Goal: Task Accomplishment & Management: Complete application form

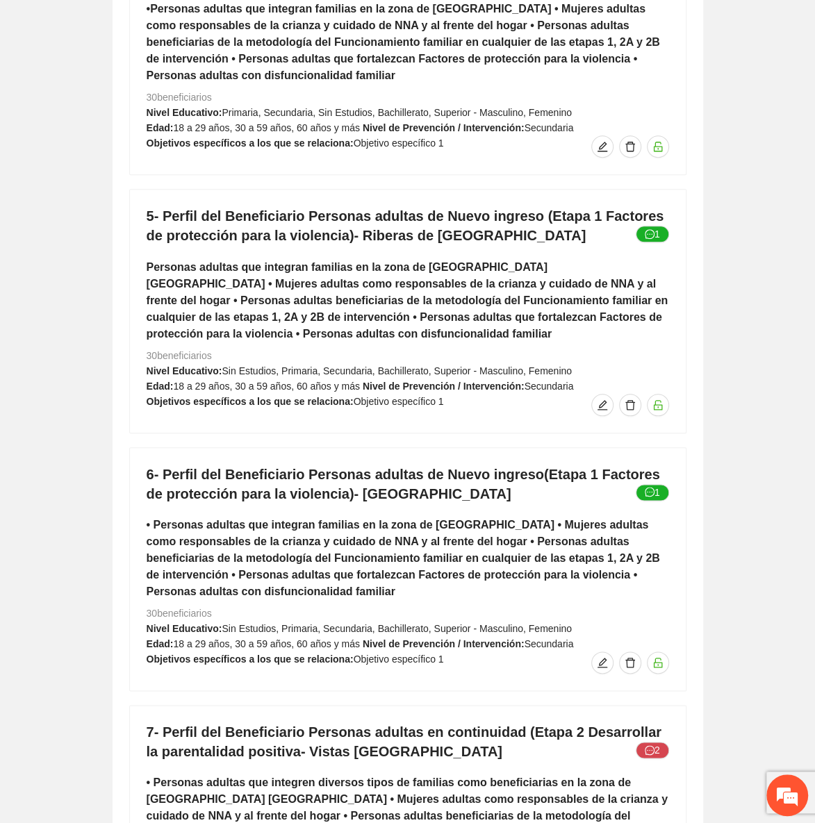
click at [307, 109] on div "1.- Perfil del Beneficiario NNA Nuevo ingreso etapa 1 – [GEOGRAPHIC_DATA] • NNA…" at bounding box center [407, 815] width 557 height 3098
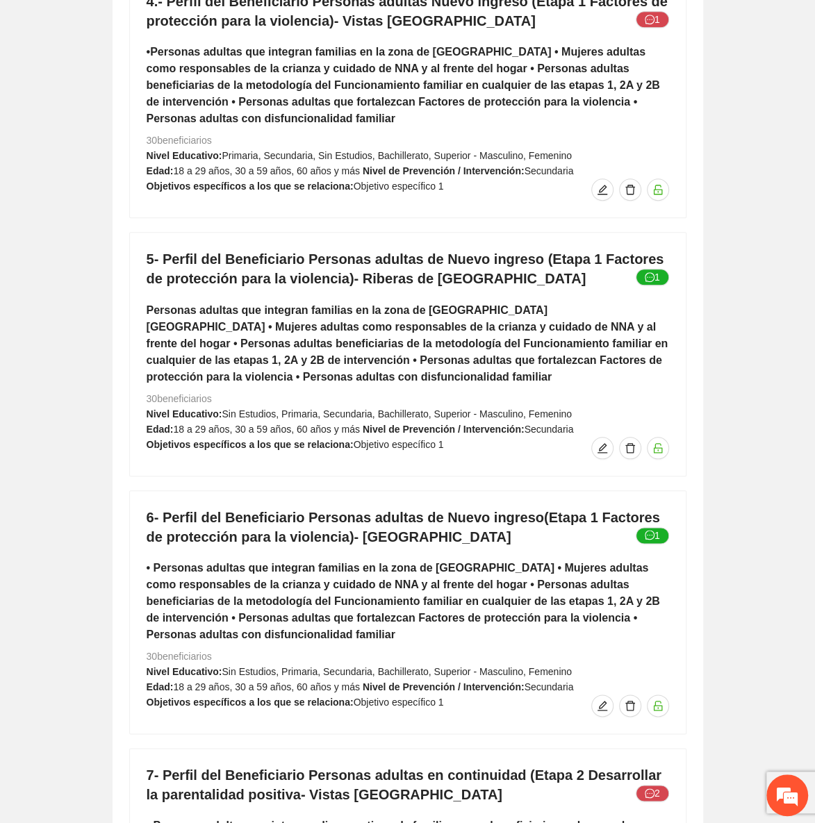
scroll to position [6556, 0]
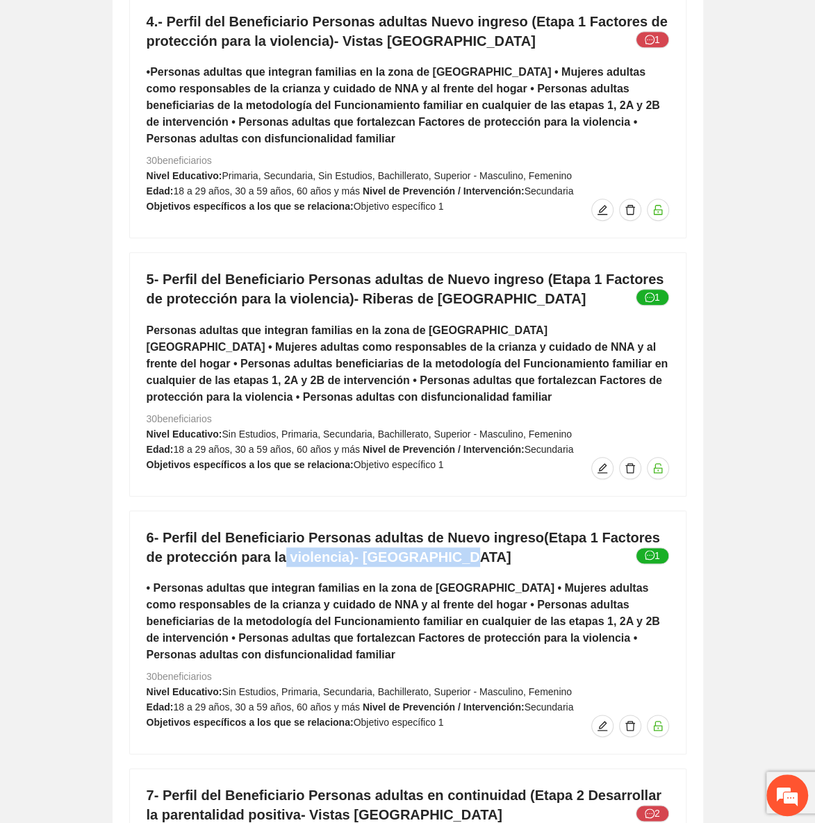
drag, startPoint x: 257, startPoint y: 482, endPoint x: 421, endPoint y: 479, distance: 164.0
click at [421, 528] on h4 "6- Perfil del Beneficiario Personas adultas de Nuevo ingreso(Etapa 1 Factores d…" at bounding box center [408, 547] width 523 height 39
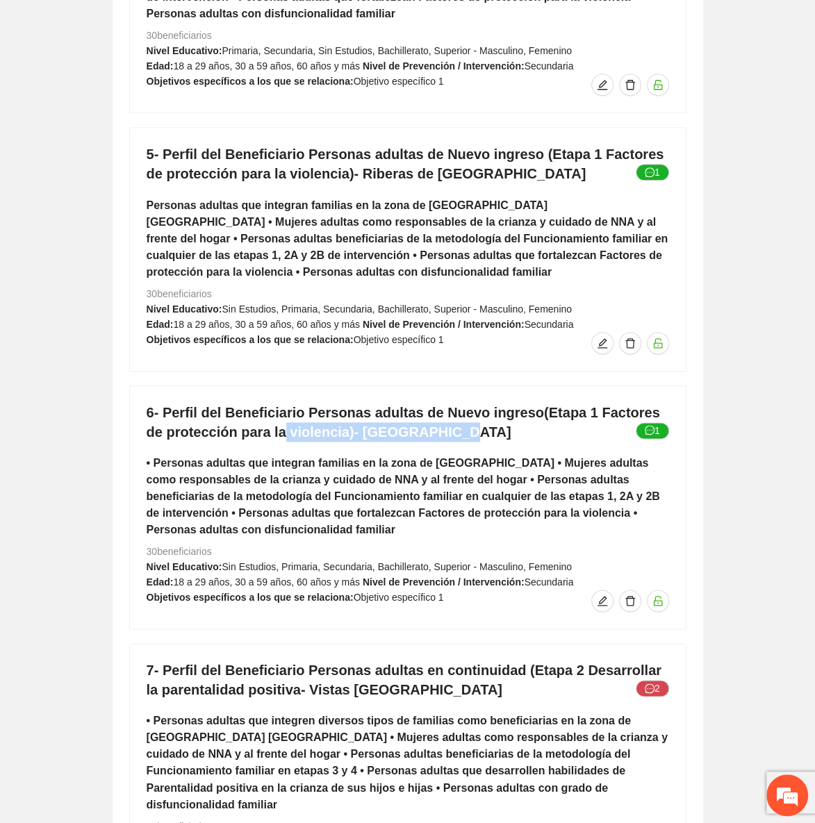
scroll to position [6746, 0]
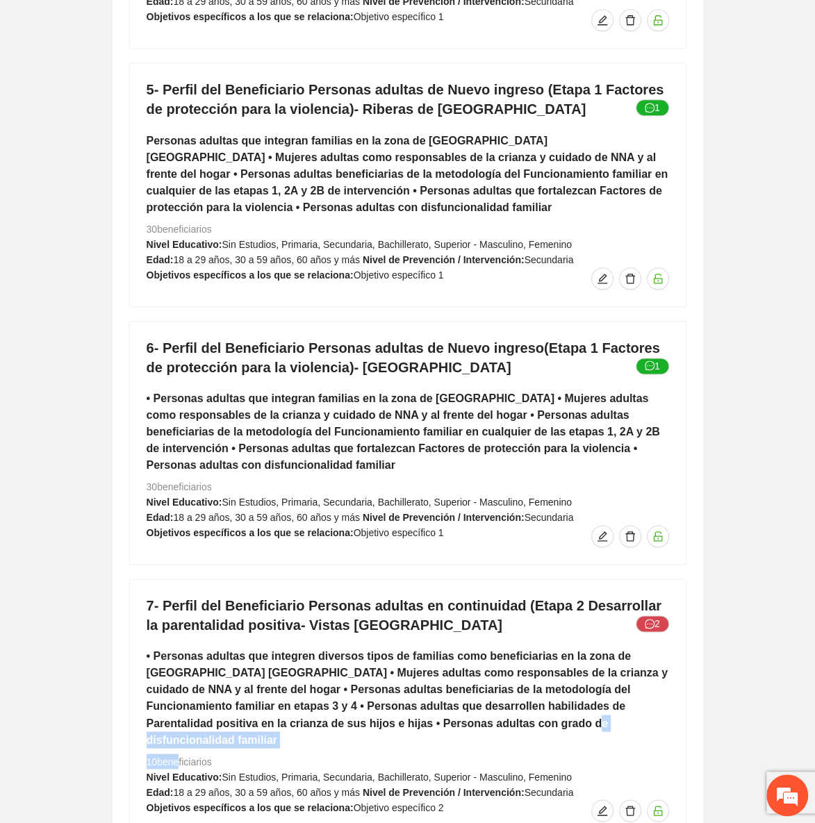
drag, startPoint x: 173, startPoint y: 675, endPoint x: 373, endPoint y: 648, distance: 202.0
click at [373, 648] on div "7- Perfil del Beneficiario Personas adultas en continuidad (Etapa 2 Desarrollar…" at bounding box center [408, 709] width 556 height 259
click at [657, 616] on button "2" at bounding box center [652, 624] width 33 height 17
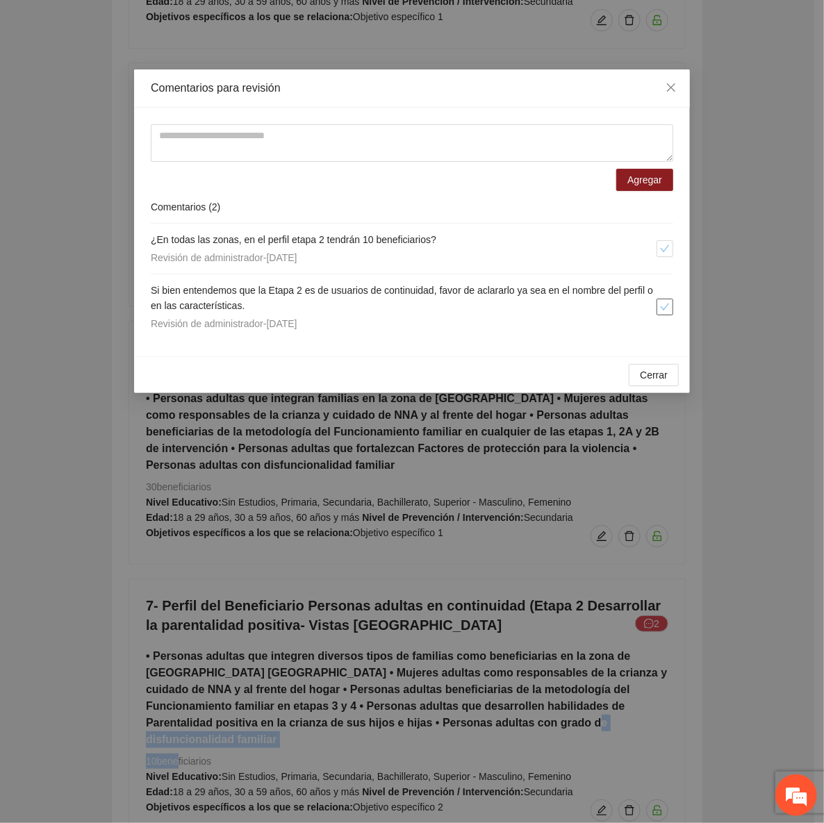
click at [659, 311] on span "check" at bounding box center [664, 307] width 15 height 10
click at [659, 382] on button "Cerrar" at bounding box center [654, 375] width 50 height 22
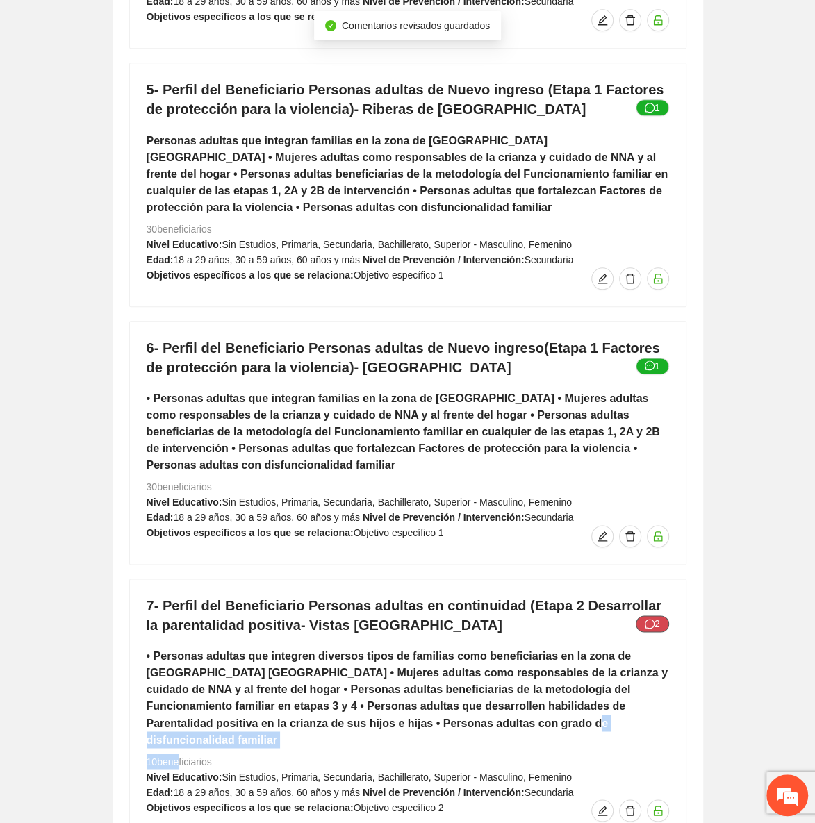
click at [659, 616] on button "2" at bounding box center [652, 624] width 33 height 17
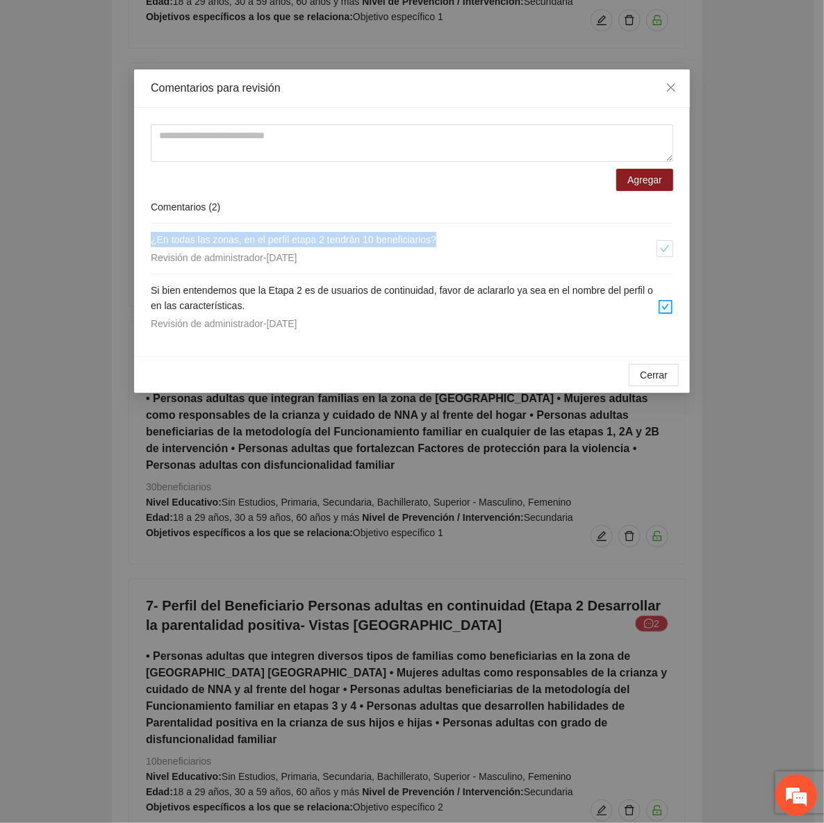
drag, startPoint x: 445, startPoint y: 245, endPoint x: 136, endPoint y: 238, distance: 309.3
click at [136, 238] on div "Agregar Comentarios ( 2 ) ¿En todas las zonas, en el perfil etapa 2 tendrán 10 …" at bounding box center [412, 232] width 556 height 249
copy span "¿En todas las zonas, en el perfil etapa 2 tendrán 10 beneficiarios?"
click at [201, 154] on textarea at bounding box center [412, 143] width 523 height 38
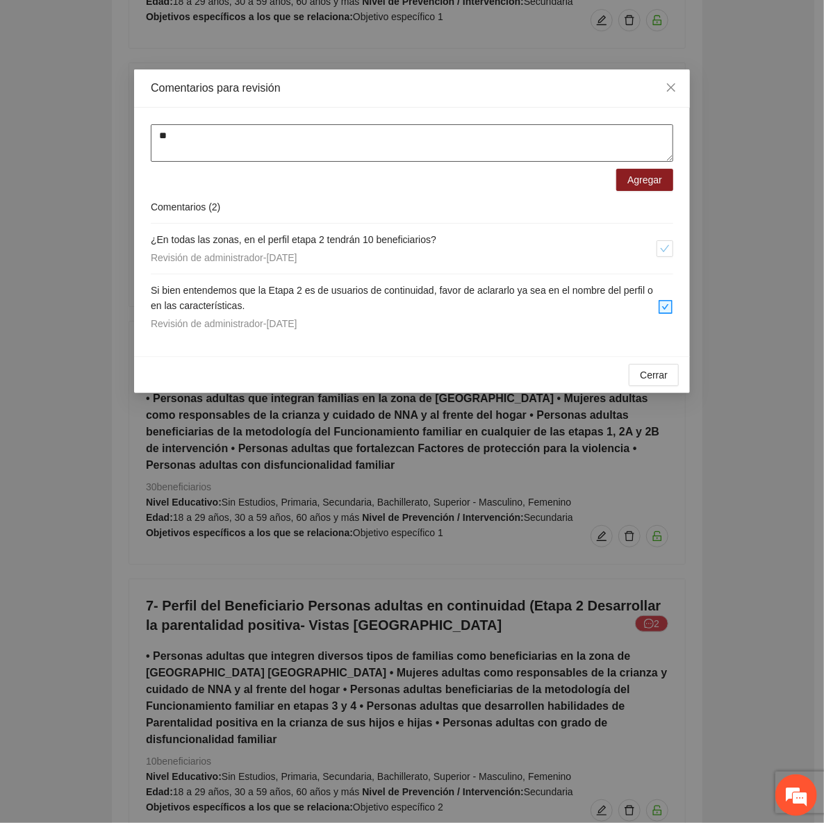
type textarea "*"
paste textarea "**********"
type textarea "**********"
click at [639, 181] on span "Agregar" at bounding box center [645, 179] width 35 height 15
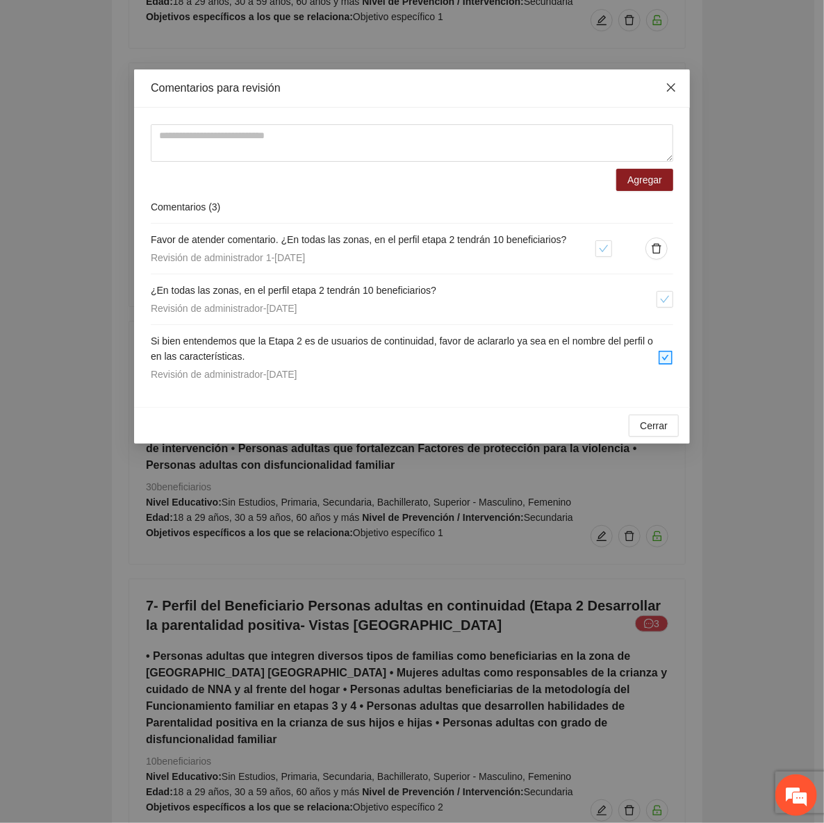
click at [681, 79] on span "Close" at bounding box center [672, 88] width 38 height 38
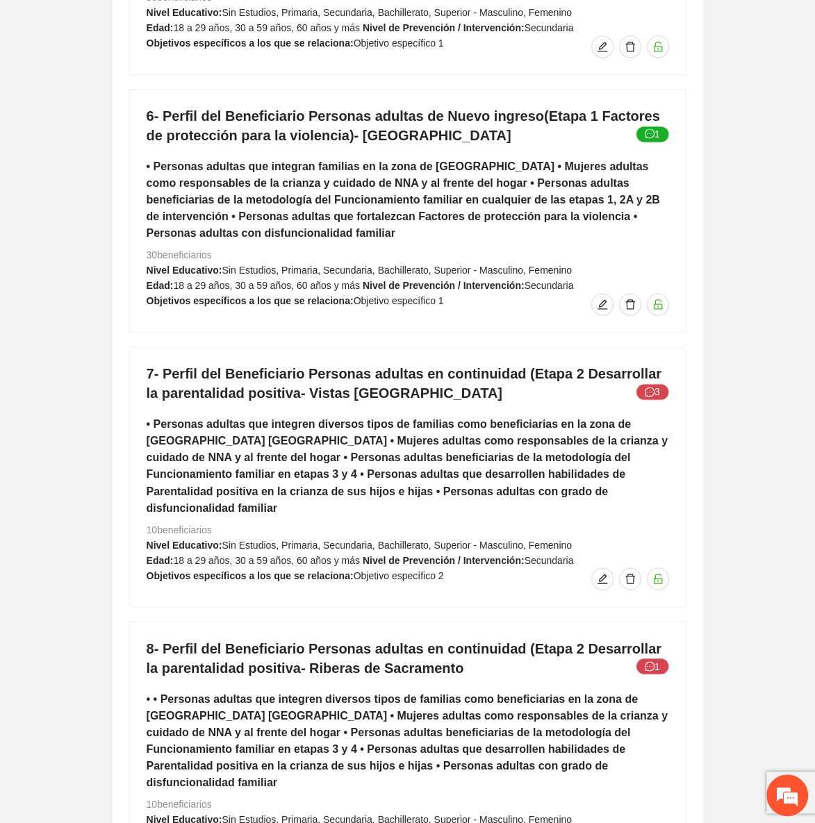
scroll to position [7061, 0]
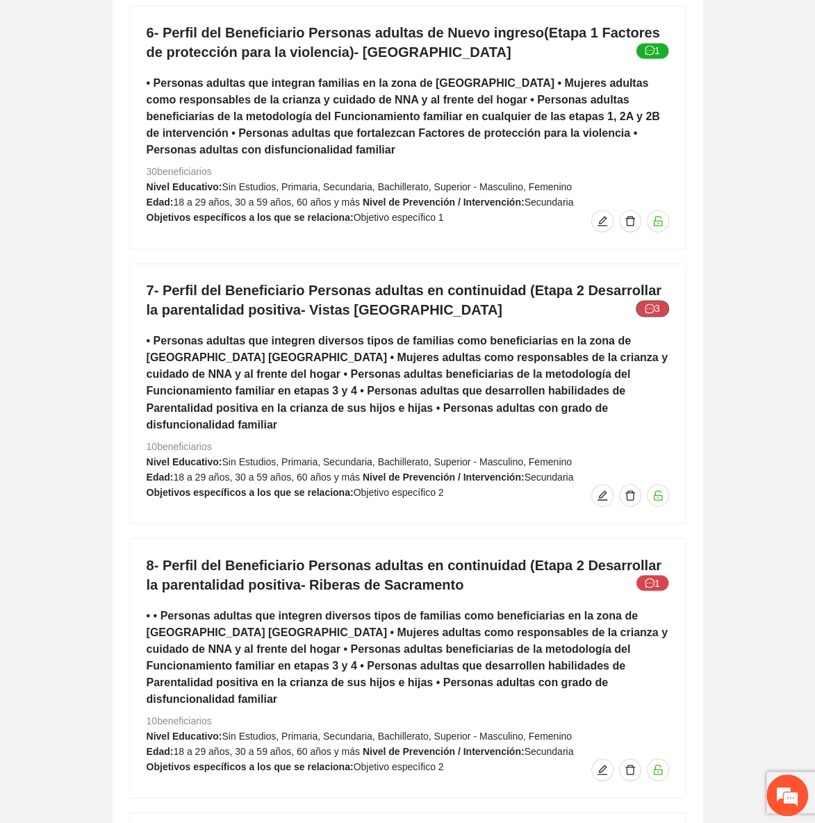
click at [662, 300] on button "3" at bounding box center [652, 308] width 33 height 17
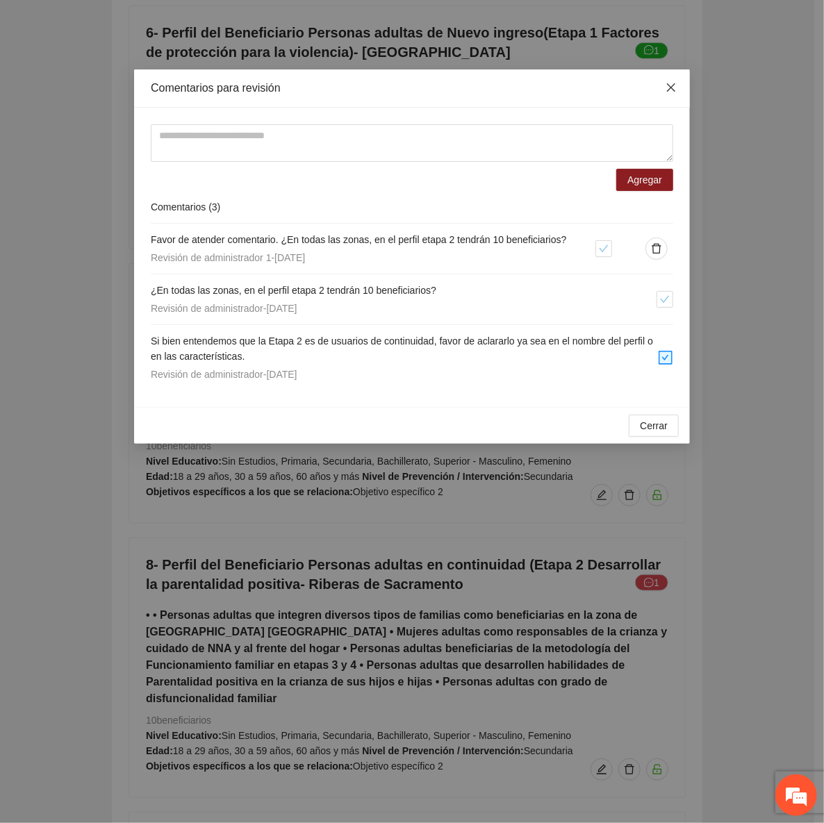
click at [664, 99] on span "Close" at bounding box center [672, 88] width 38 height 38
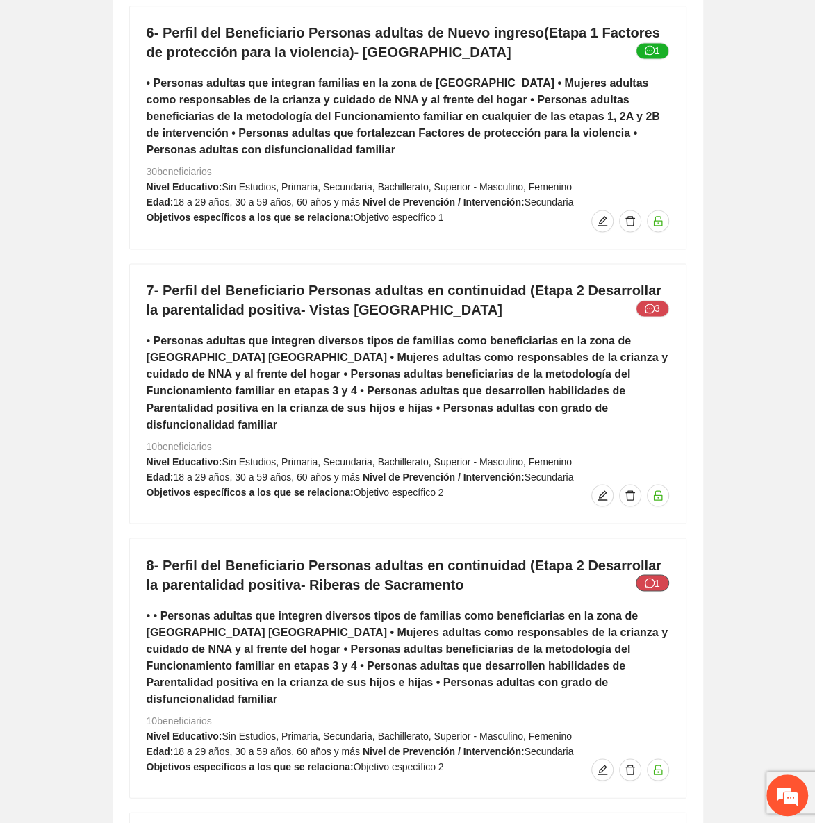
click at [655, 575] on button "1" at bounding box center [652, 583] width 33 height 17
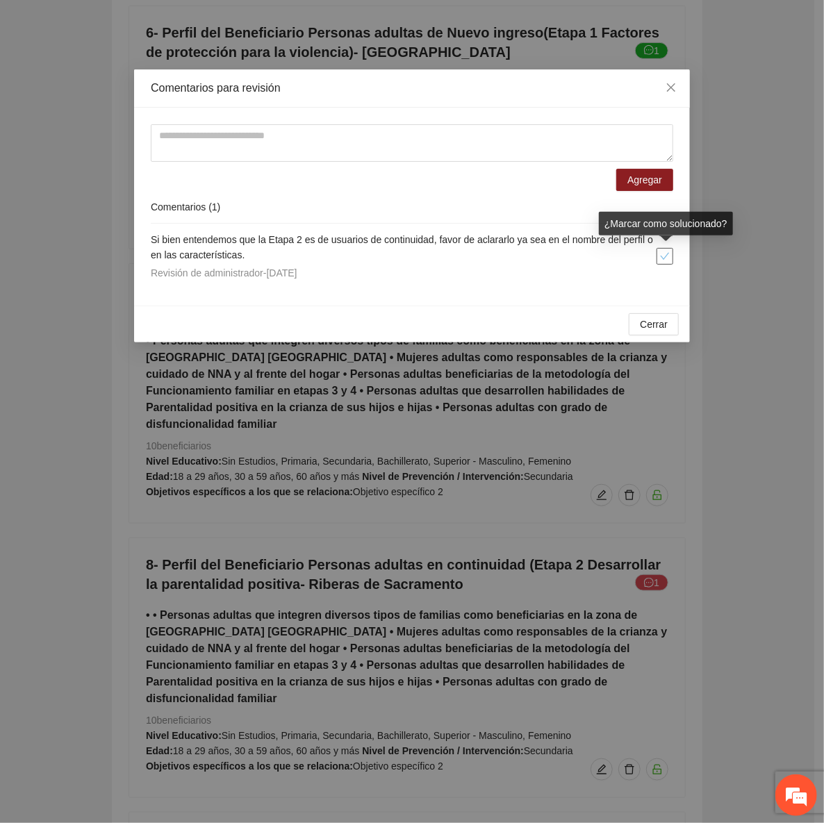
drag, startPoint x: 666, startPoint y: 257, endPoint x: 654, endPoint y: 280, distance: 26.1
click at [665, 257] on icon "check" at bounding box center [665, 257] width 10 height 10
click at [648, 325] on span "Cerrar" at bounding box center [654, 324] width 28 height 15
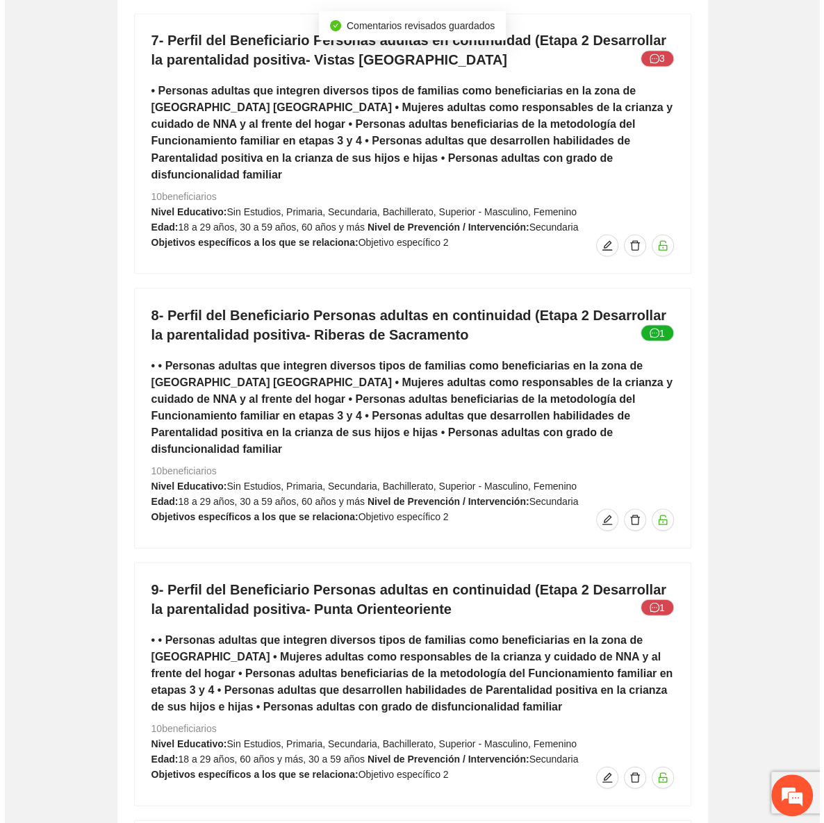
scroll to position [7314, 0]
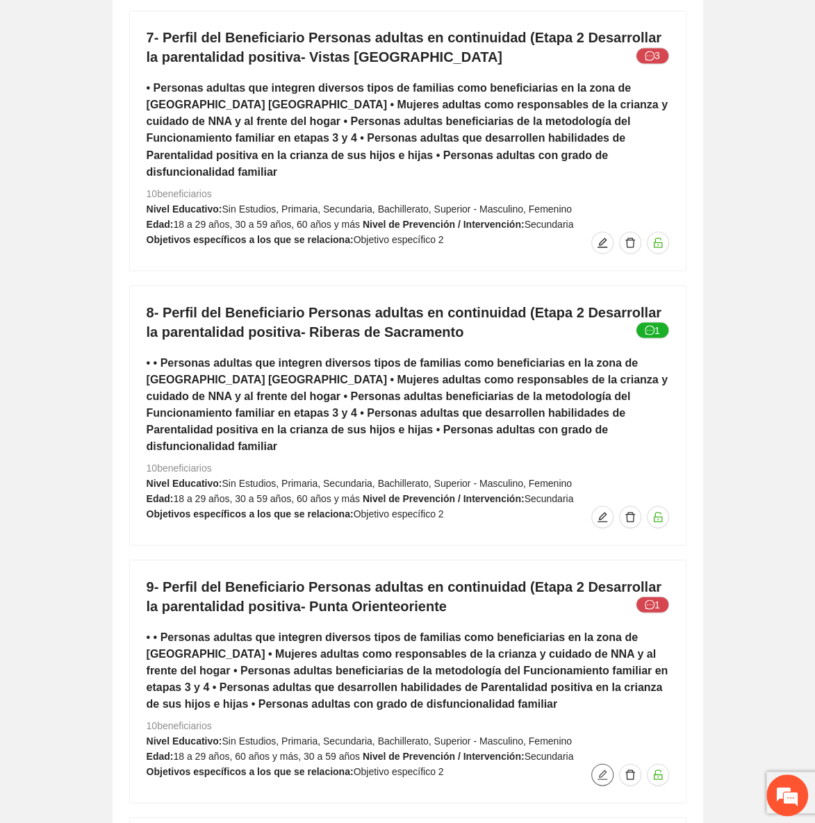
click at [607, 769] on icon "edit" at bounding box center [602, 774] width 11 height 11
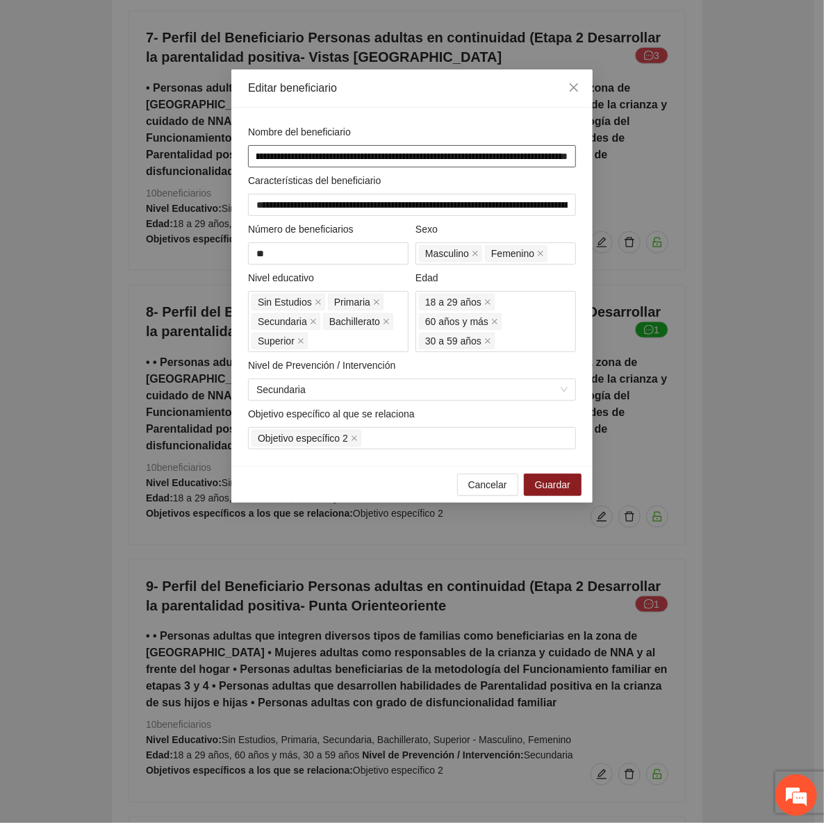
scroll to position [0, 216]
drag, startPoint x: 424, startPoint y: 158, endPoint x: 584, endPoint y: 157, distance: 160.5
click at [584, 157] on div "**********" at bounding box center [411, 287] width 361 height 359
click at [547, 157] on input "**********" at bounding box center [412, 156] width 328 height 22
drag, startPoint x: 539, startPoint y: 157, endPoint x: 580, endPoint y: 161, distance: 41.1
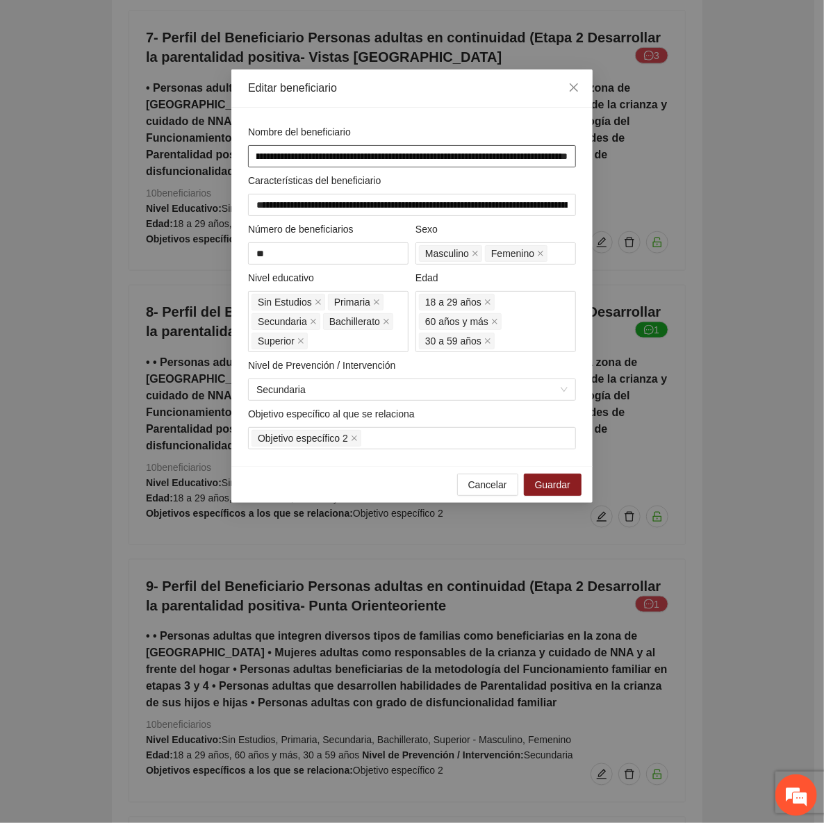
click at [580, 161] on div "**********" at bounding box center [411, 287] width 361 height 359
type input "**********"
click at [559, 487] on span "Guardar" at bounding box center [552, 484] width 35 height 15
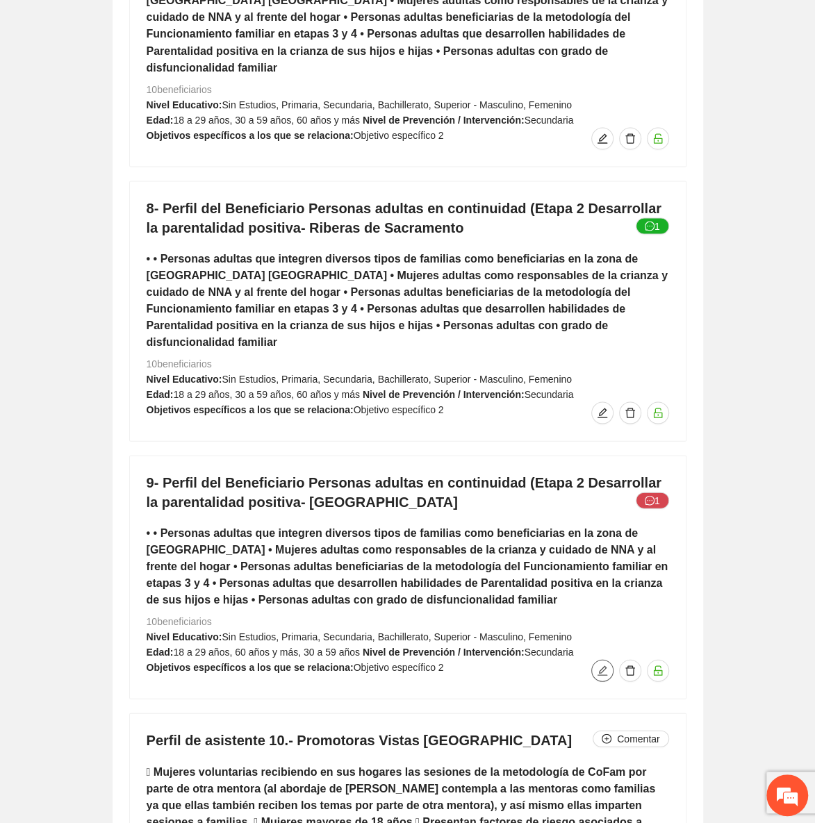
scroll to position [7441, 0]
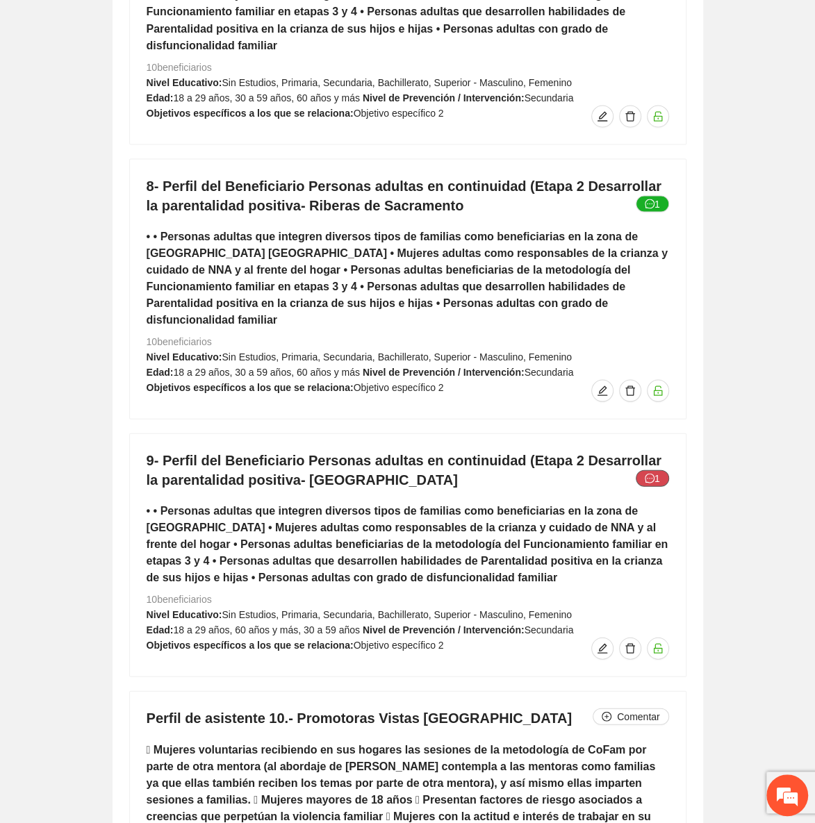
click at [643, 470] on button "1" at bounding box center [652, 478] width 33 height 17
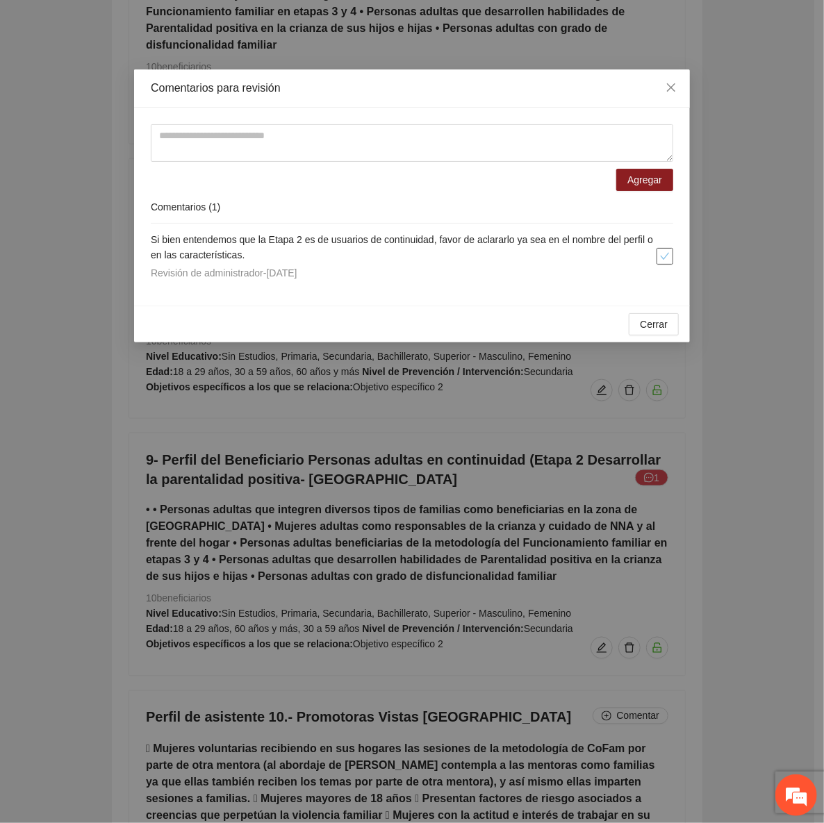
click at [668, 248] on button "button" at bounding box center [665, 256] width 17 height 17
click at [653, 319] on span "Cerrar" at bounding box center [654, 324] width 28 height 15
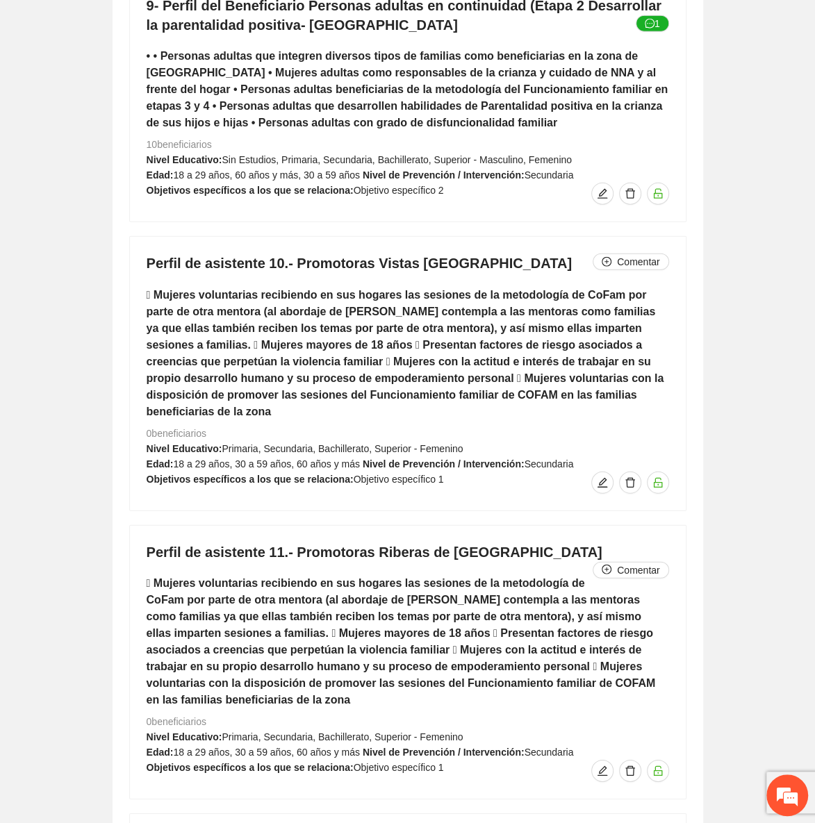
scroll to position [7882, 0]
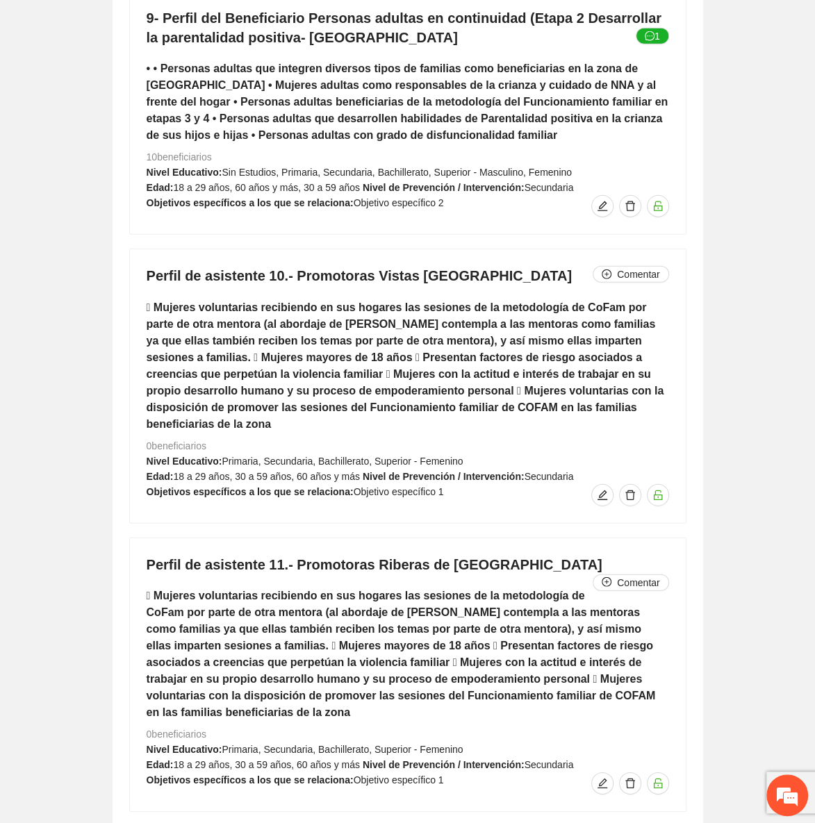
click at [627, 249] on div "Perfil de asistente 10.- Promotoras Vistas cerro grande Comentar  Mujeres volu…" at bounding box center [408, 385] width 556 height 273
click at [628, 267] on span "Comentar" at bounding box center [638, 274] width 42 height 15
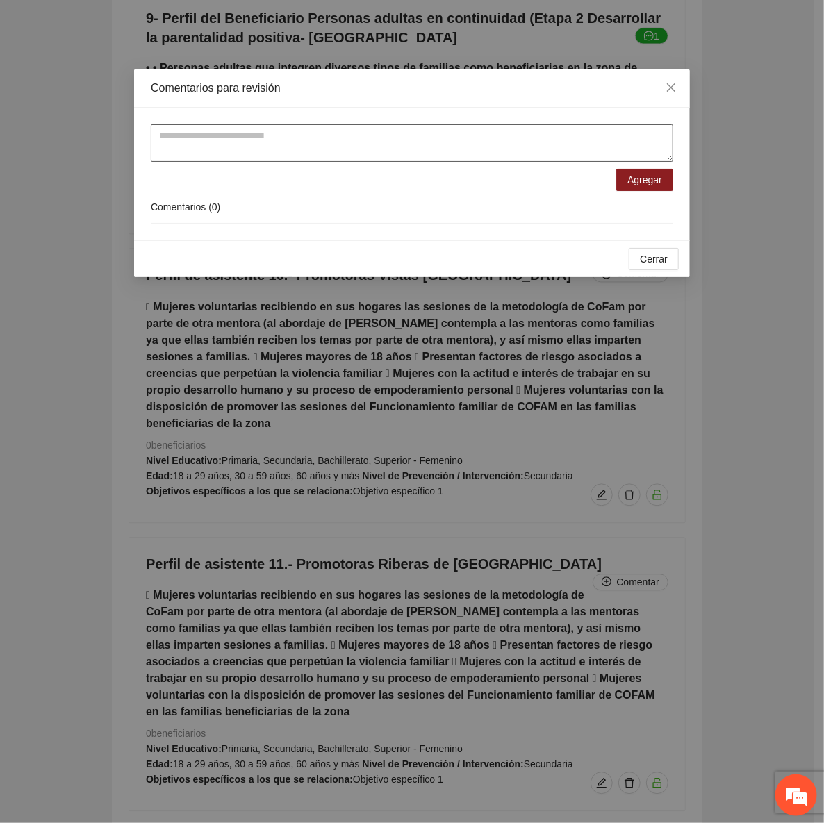
click at [194, 138] on textarea at bounding box center [412, 143] width 523 height 38
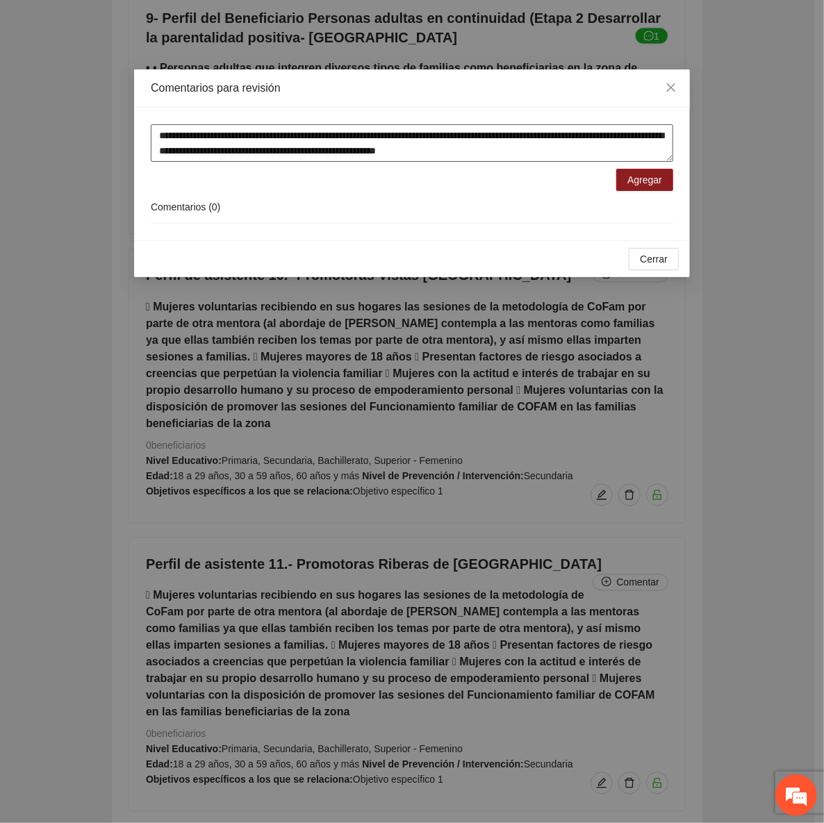
drag, startPoint x: 593, startPoint y: 153, endPoint x: 131, endPoint y: 131, distance: 462.7
click at [131, 131] on div "**********" at bounding box center [412, 411] width 824 height 823
type textarea "**********"
click at [661, 173] on span "Agregar" at bounding box center [645, 179] width 35 height 15
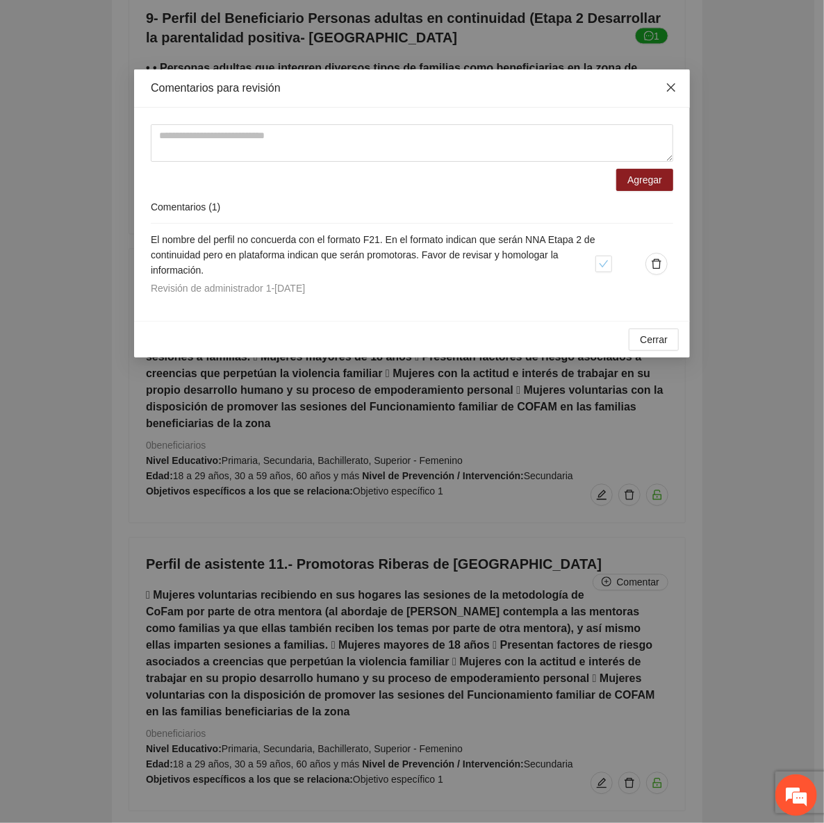
click at [671, 80] on span "Close" at bounding box center [672, 88] width 38 height 38
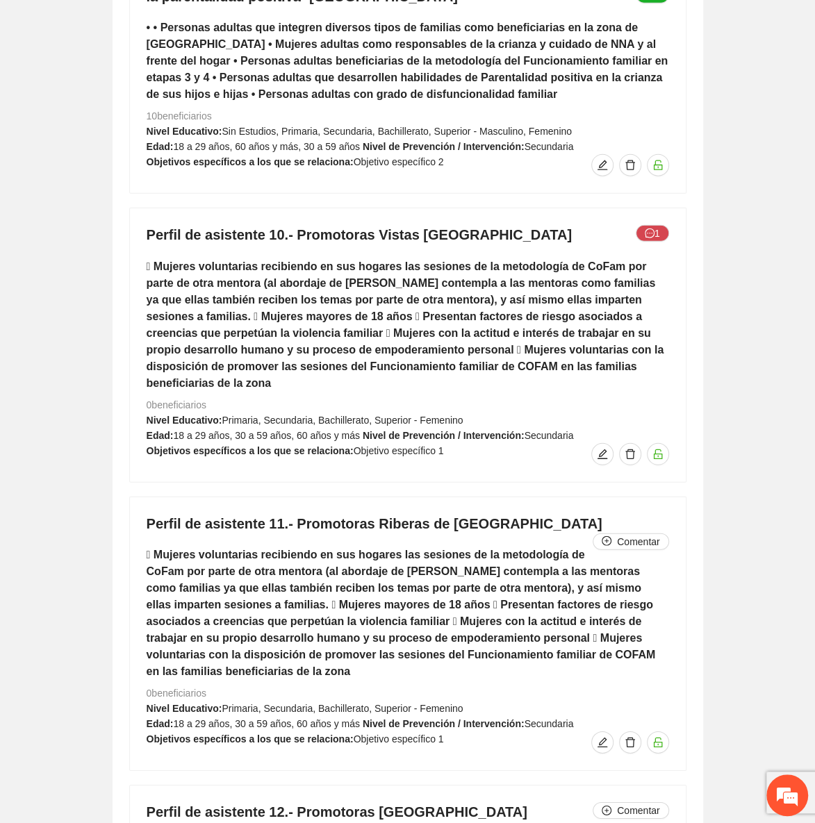
scroll to position [7946, 0]
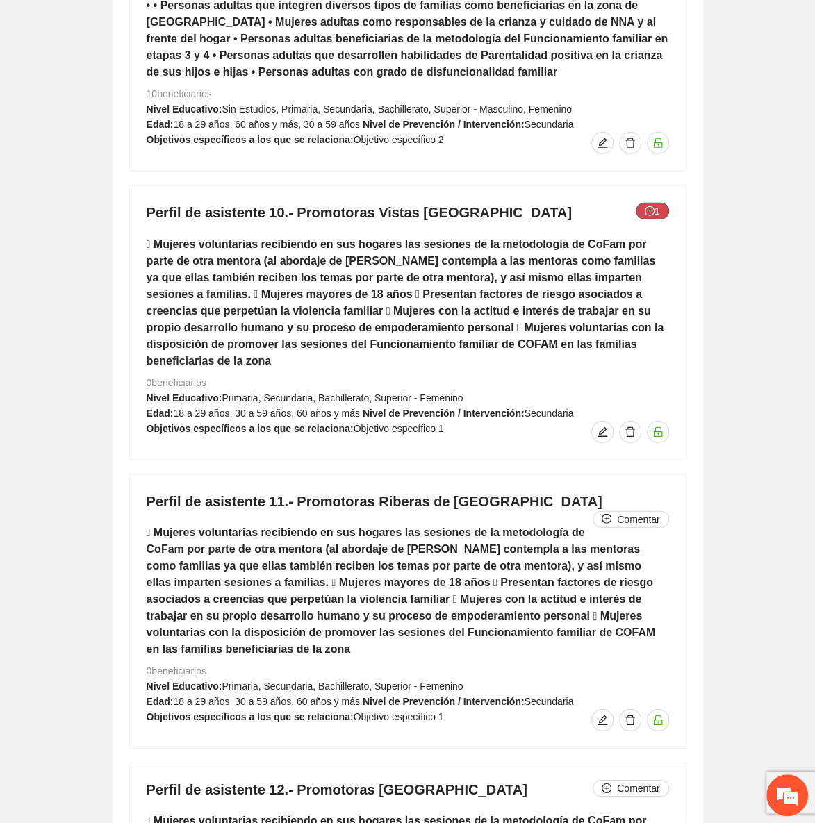
click at [646, 206] on icon "message" at bounding box center [650, 211] width 10 height 10
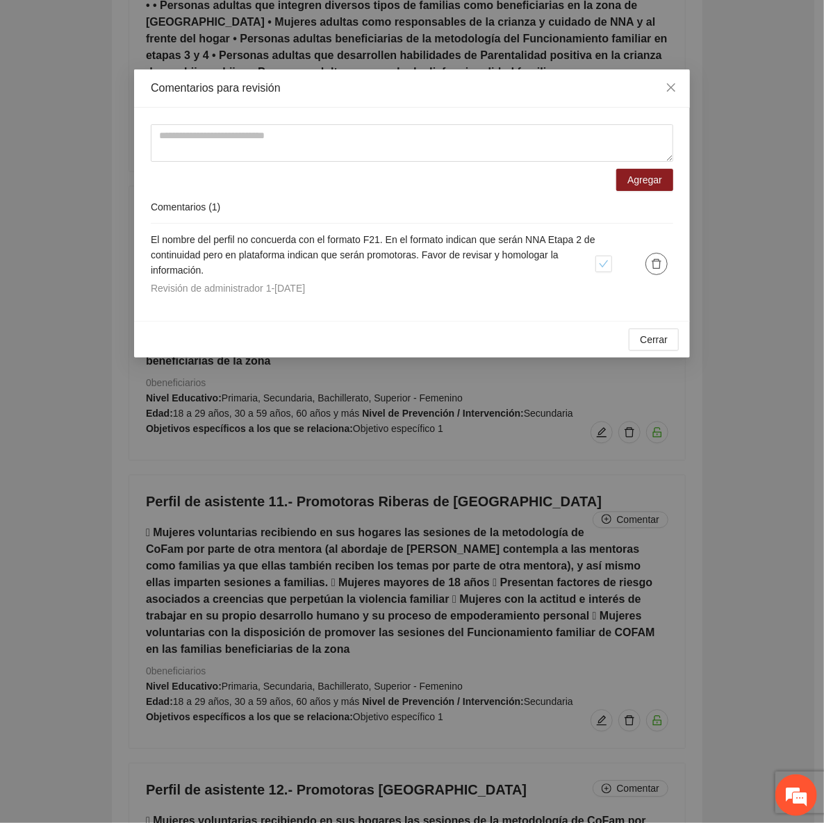
click at [660, 264] on icon "delete" at bounding box center [656, 264] width 11 height 11
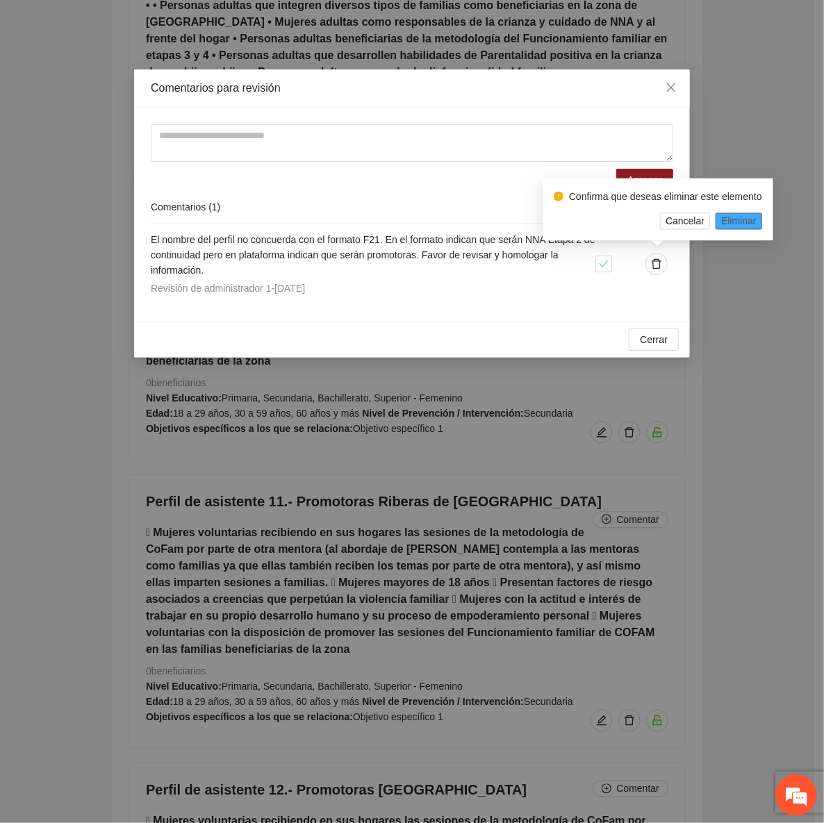
click at [741, 220] on span "Eliminar" at bounding box center [738, 220] width 35 height 15
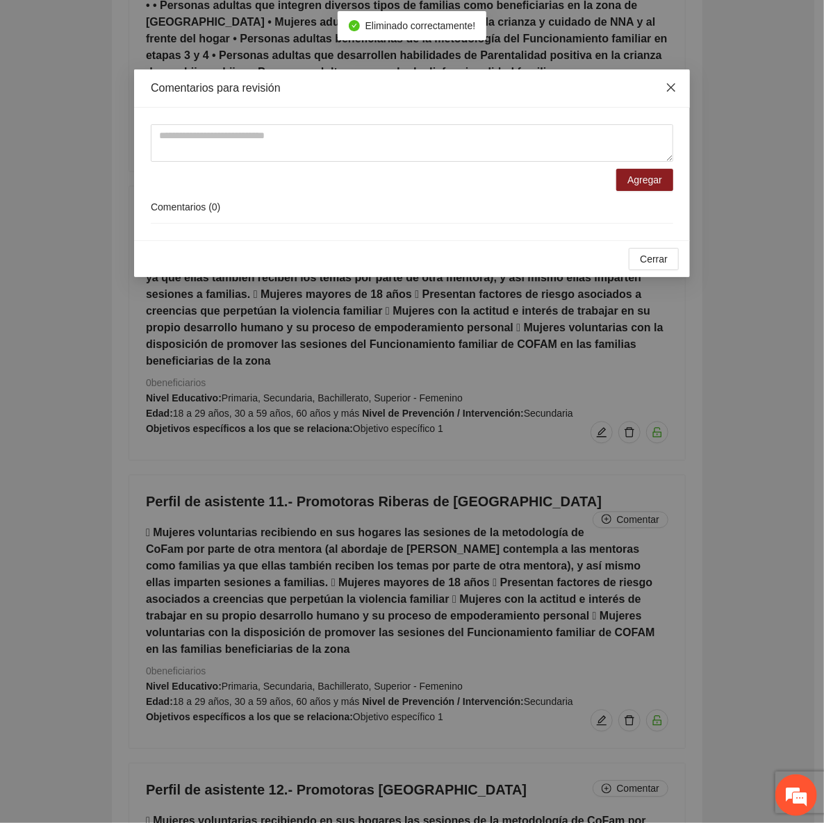
click at [661, 79] on span "Close" at bounding box center [672, 88] width 38 height 38
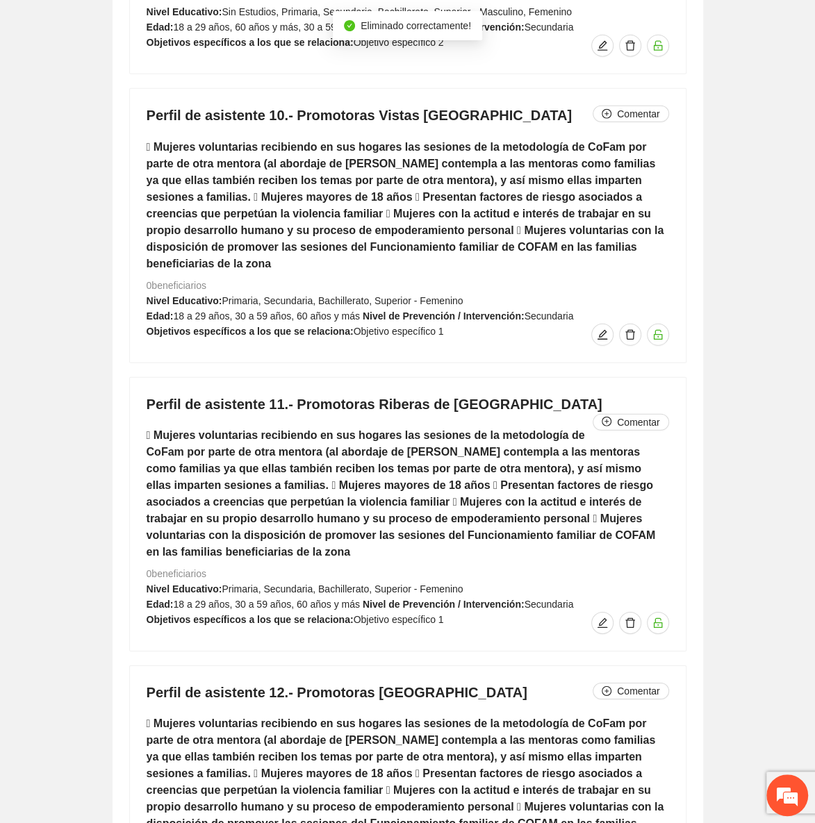
scroll to position [8199, 0]
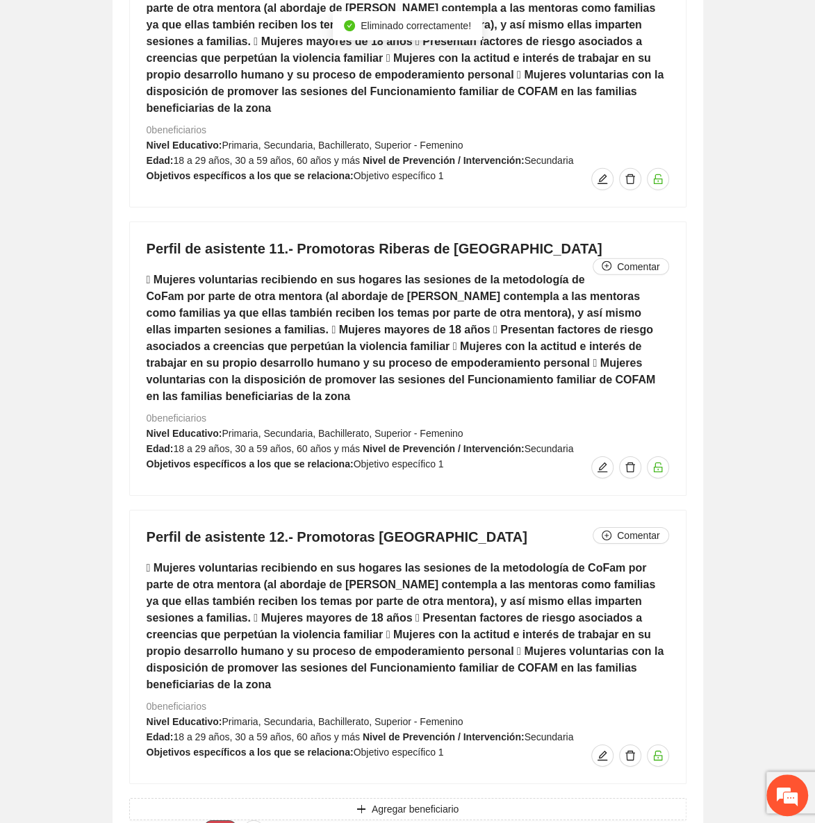
click at [224, 821] on button "3" at bounding box center [220, 829] width 33 height 17
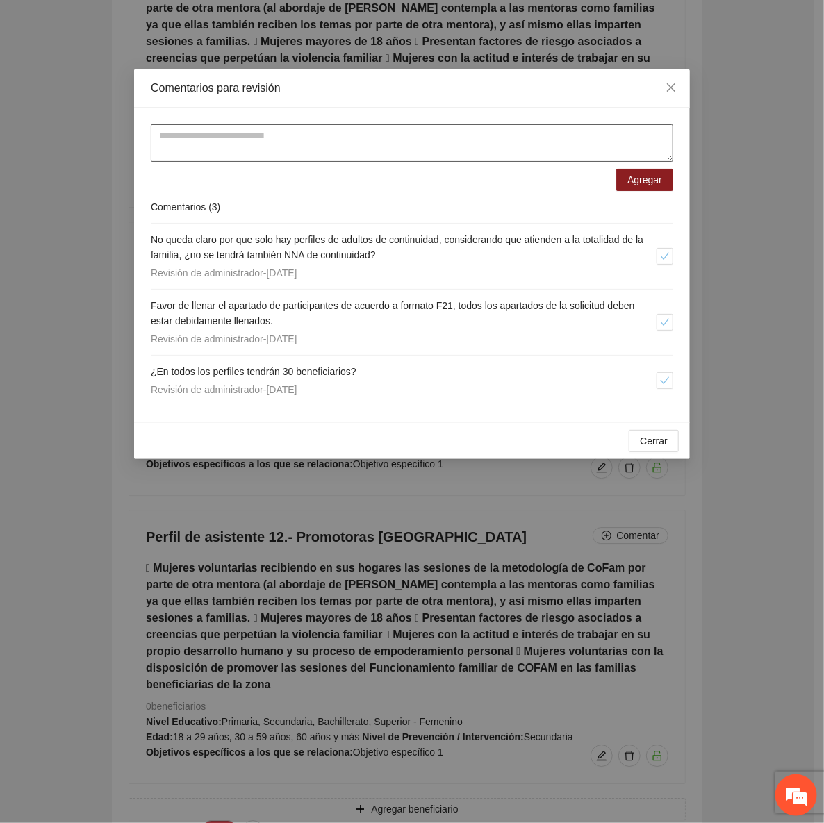
click at [233, 131] on textarea at bounding box center [412, 143] width 523 height 38
paste textarea "**********"
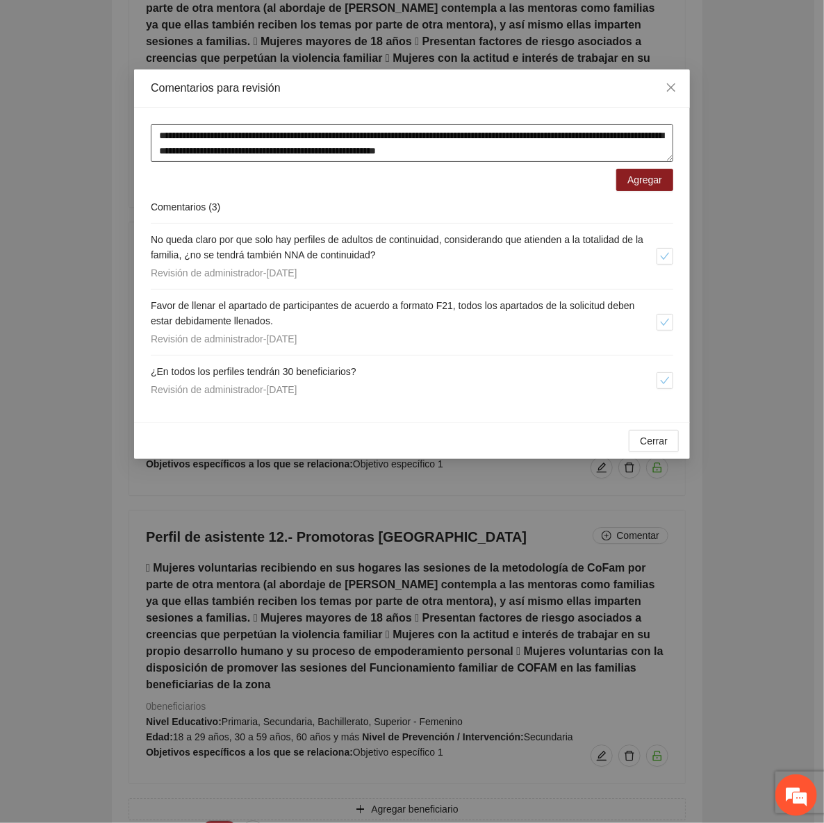
click at [397, 133] on textarea "**********" at bounding box center [412, 143] width 523 height 38
drag, startPoint x: 392, startPoint y: 138, endPoint x: 116, endPoint y: 138, distance: 275.9
click at [116, 138] on div "**********" at bounding box center [412, 411] width 824 height 823
drag, startPoint x: 293, startPoint y: 139, endPoint x: 220, endPoint y: 138, distance: 73.0
click at [220, 138] on textarea "**********" at bounding box center [412, 143] width 523 height 38
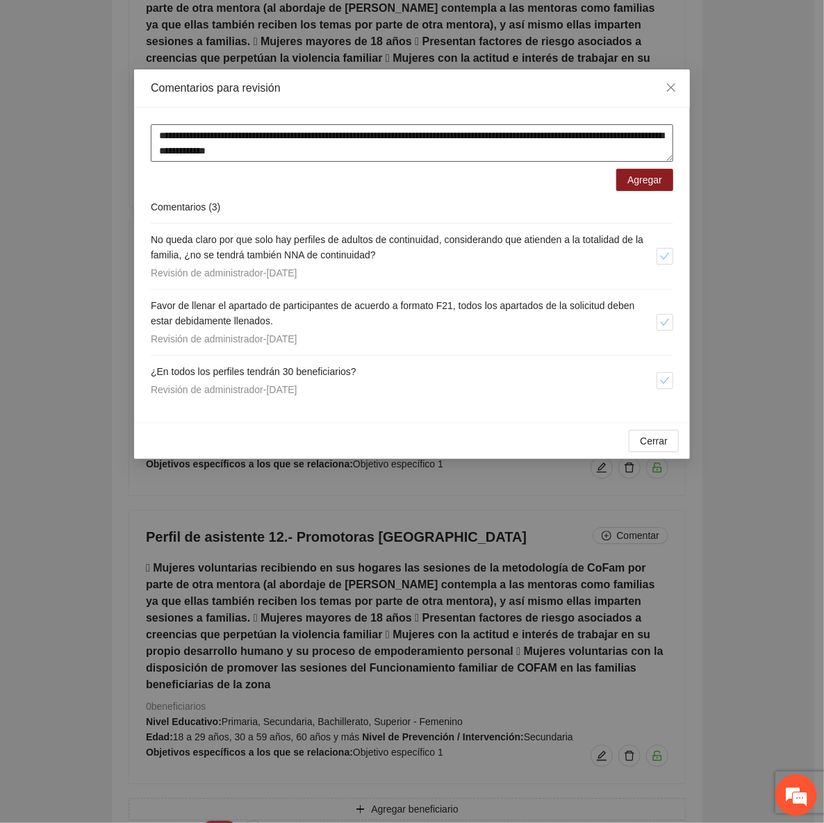
drag, startPoint x: 653, startPoint y: 136, endPoint x: 523, endPoint y: 138, distance: 130.0
click at [523, 138] on textarea "**********" at bounding box center [412, 143] width 523 height 38
click at [372, 152] on textarea "**********" at bounding box center [412, 143] width 523 height 38
type textarea "**********"
click at [653, 179] on span "Agregar" at bounding box center [645, 179] width 35 height 15
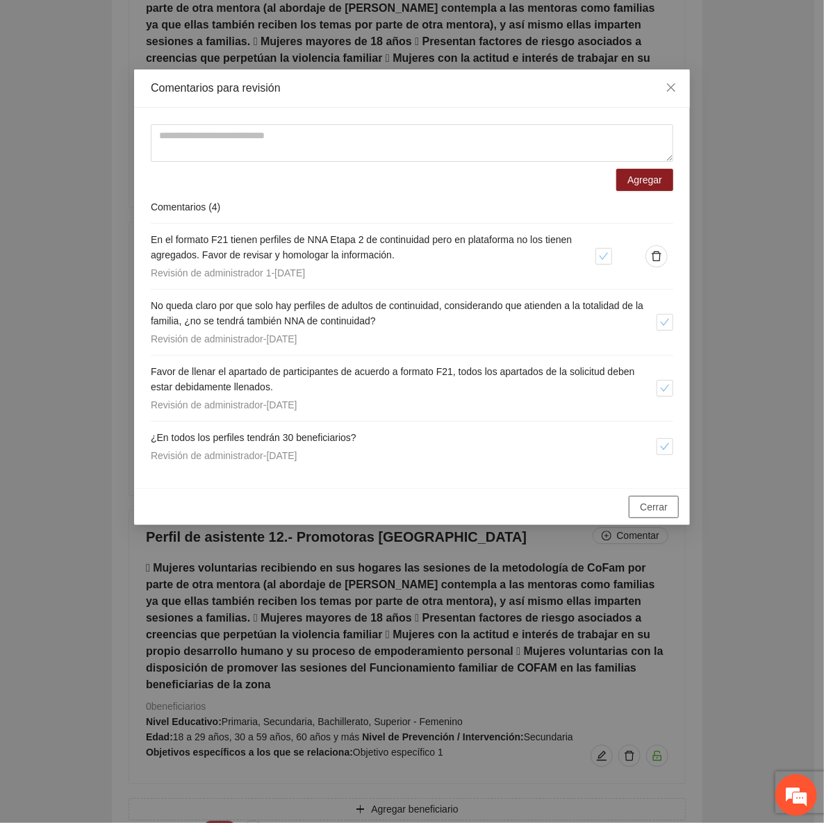
click at [666, 507] on span "Cerrar" at bounding box center [654, 507] width 28 height 15
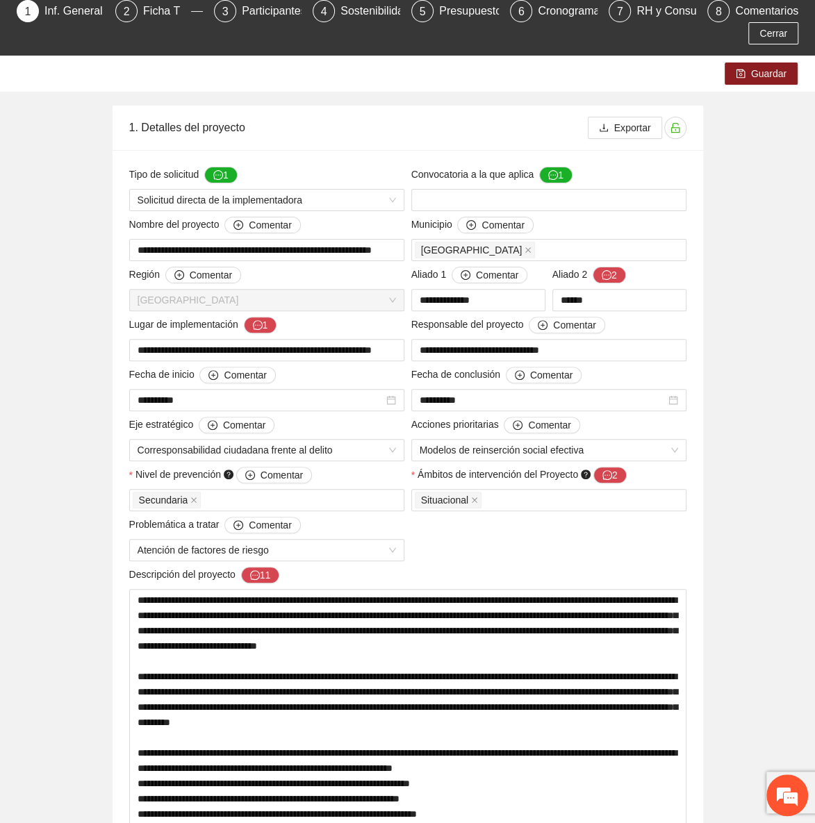
scroll to position [74, 0]
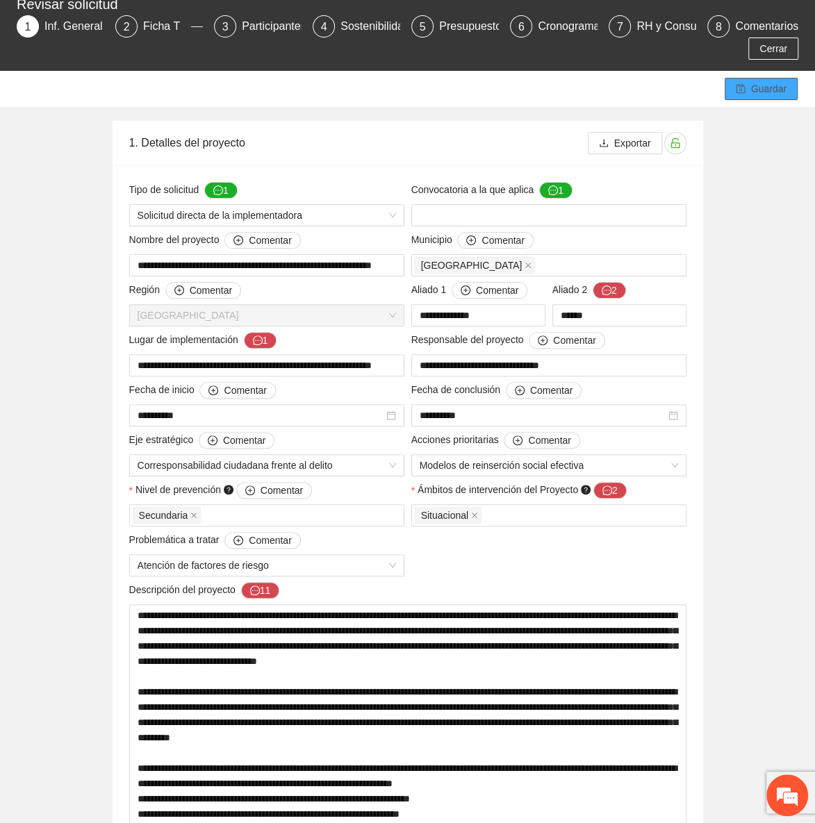
click at [771, 94] on span "Guardar" at bounding box center [768, 88] width 35 height 15
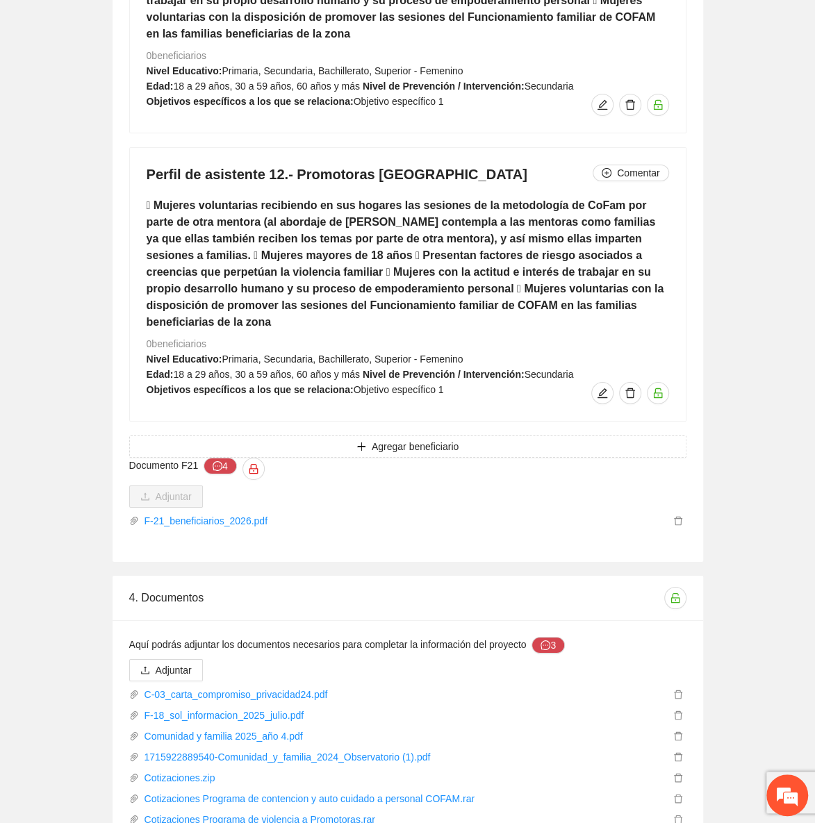
scroll to position [8384, 0]
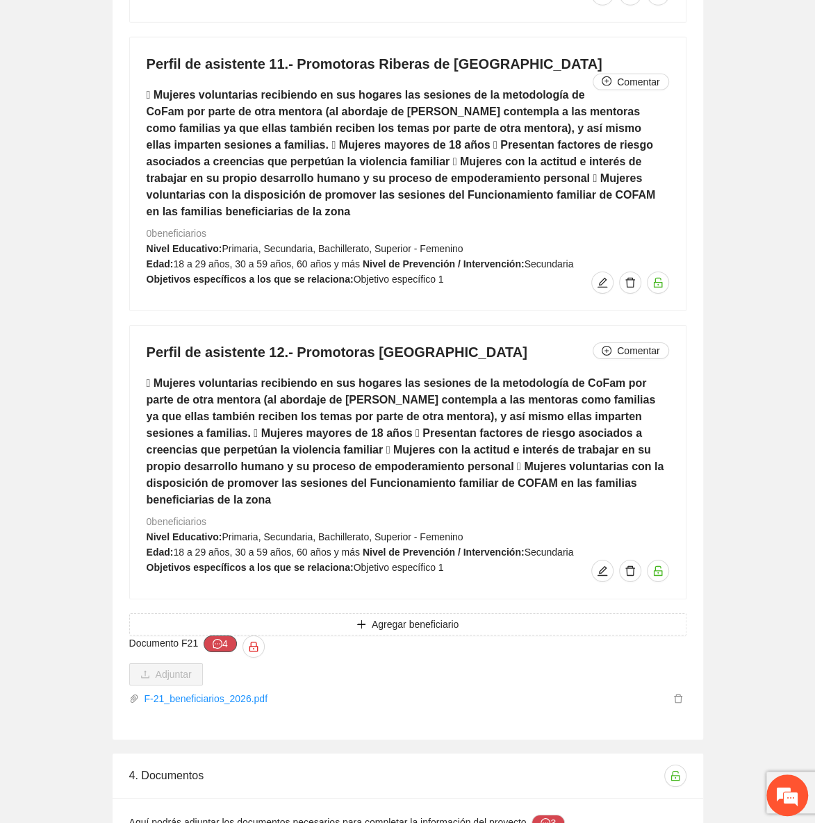
click at [229, 636] on button "4" at bounding box center [220, 644] width 33 height 17
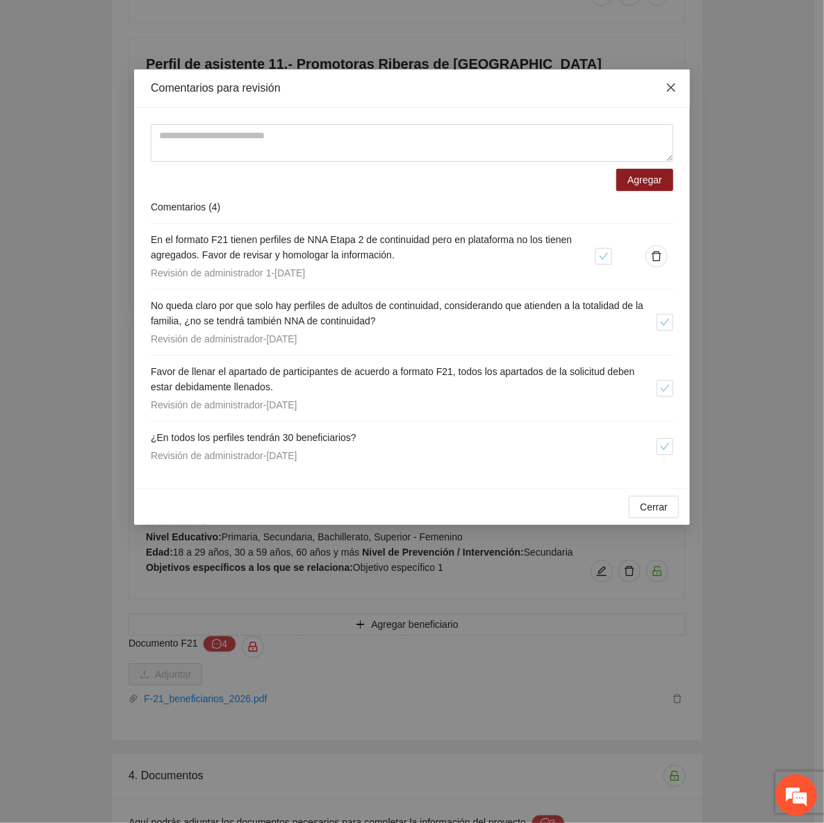
click at [680, 85] on span "Close" at bounding box center [672, 88] width 38 height 38
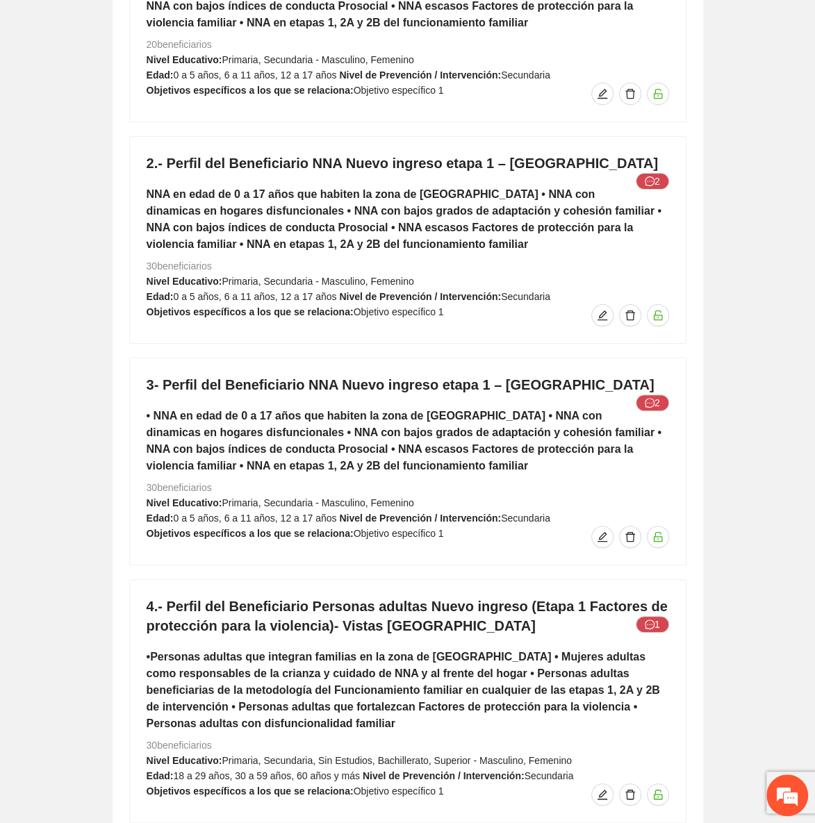
scroll to position [6160, 0]
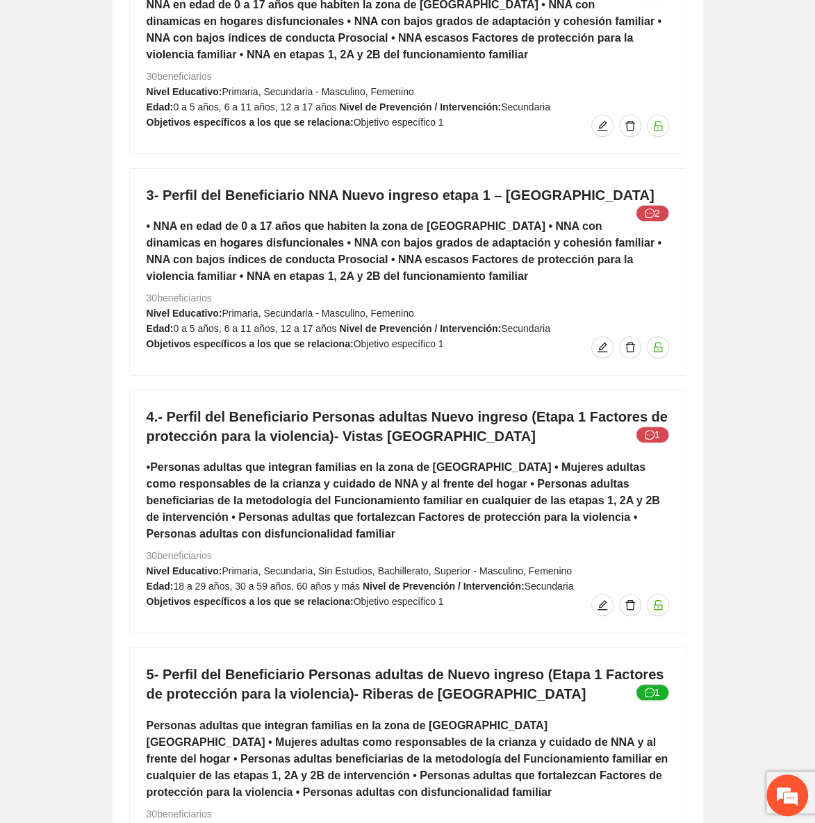
drag, startPoint x: 167, startPoint y: 744, endPoint x: 329, endPoint y: 744, distance: 161.9
click at [329, 744] on div "5- Perfil del Beneficiario Personas adultas de Nuevo ingreso (Etapa 1 Factores …" at bounding box center [408, 769] width 556 height 243
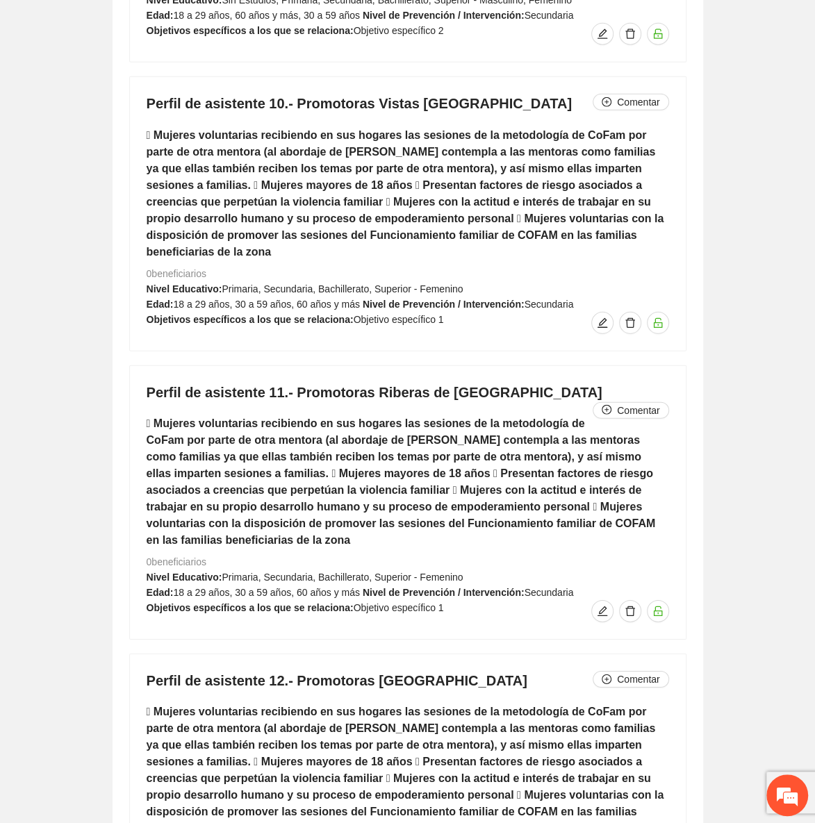
scroll to position [8056, 0]
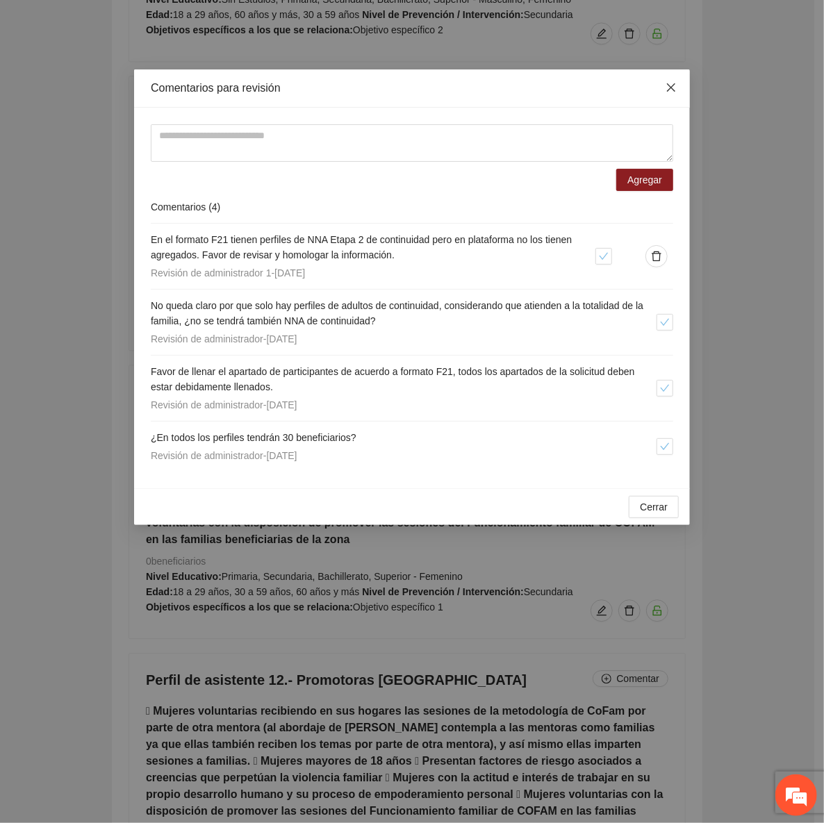
click at [673, 97] on span "Close" at bounding box center [672, 88] width 38 height 38
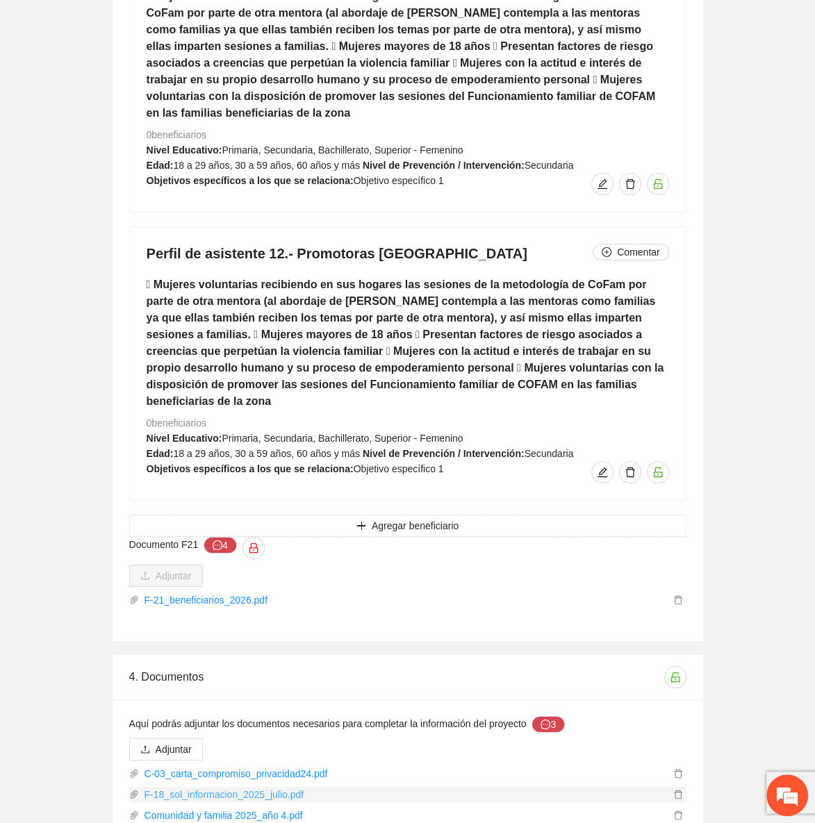
scroll to position [8561, 0]
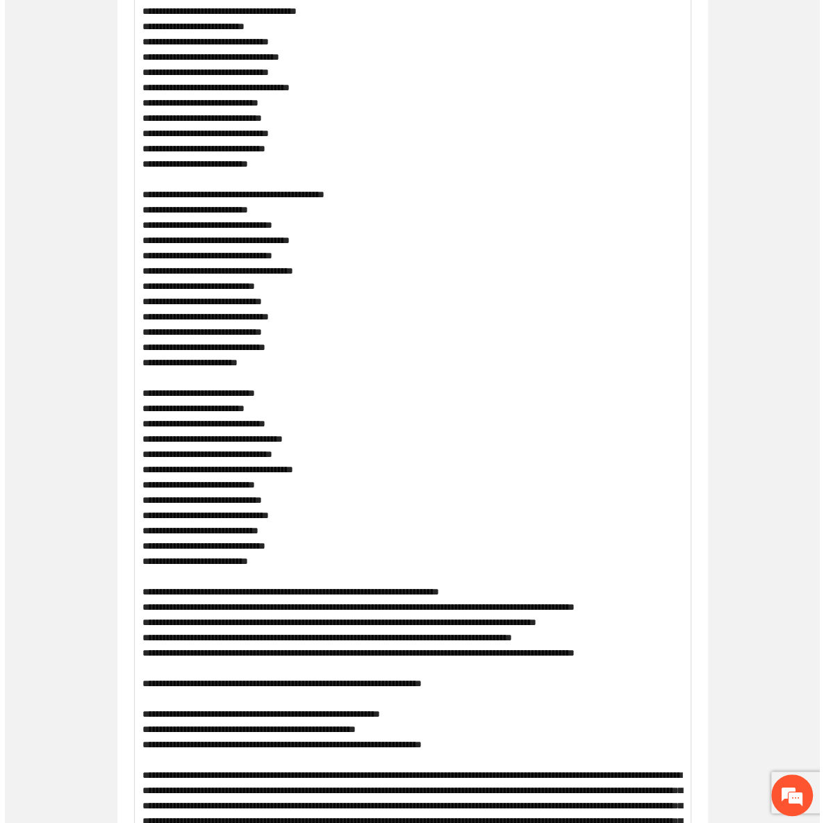
scroll to position [0, 0]
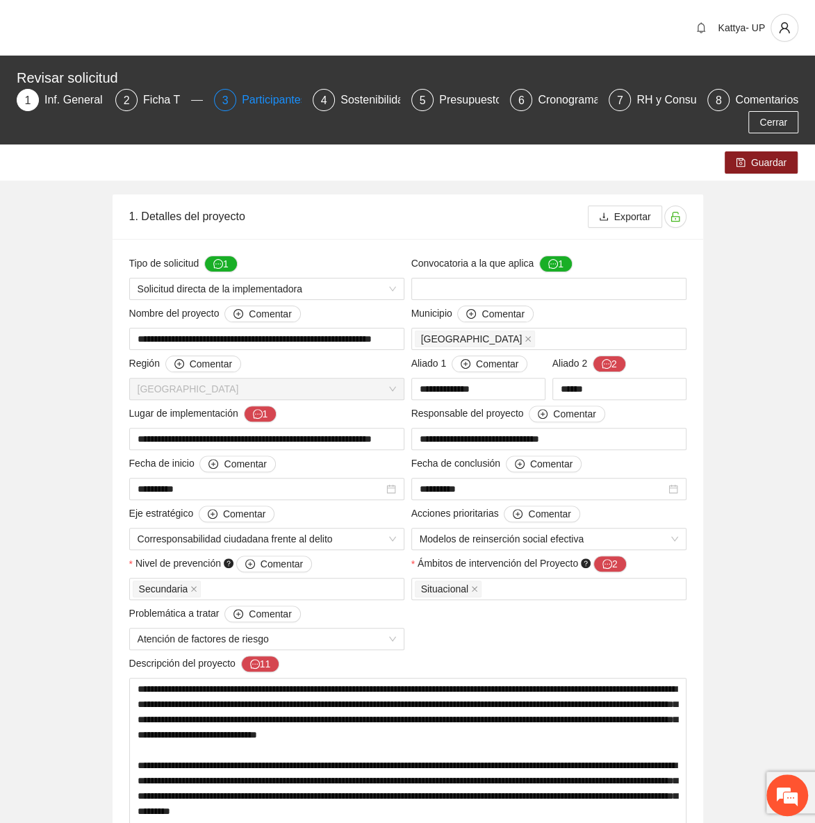
click at [247, 108] on div "Participantes" at bounding box center [280, 100] width 76 height 22
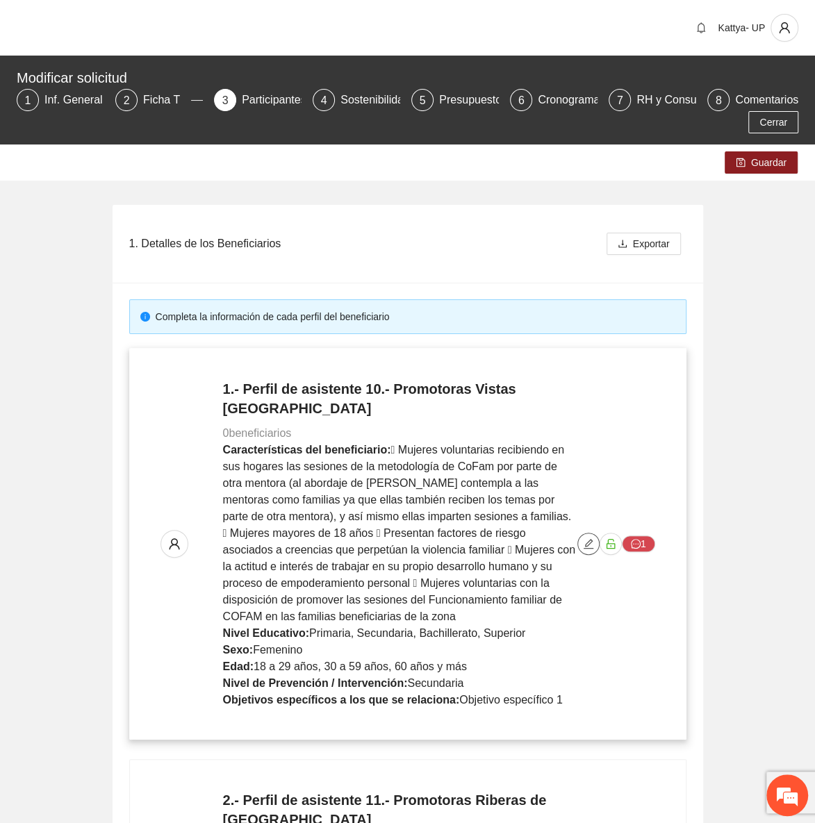
click at [589, 548] on icon "edit" at bounding box center [589, 544] width 10 height 10
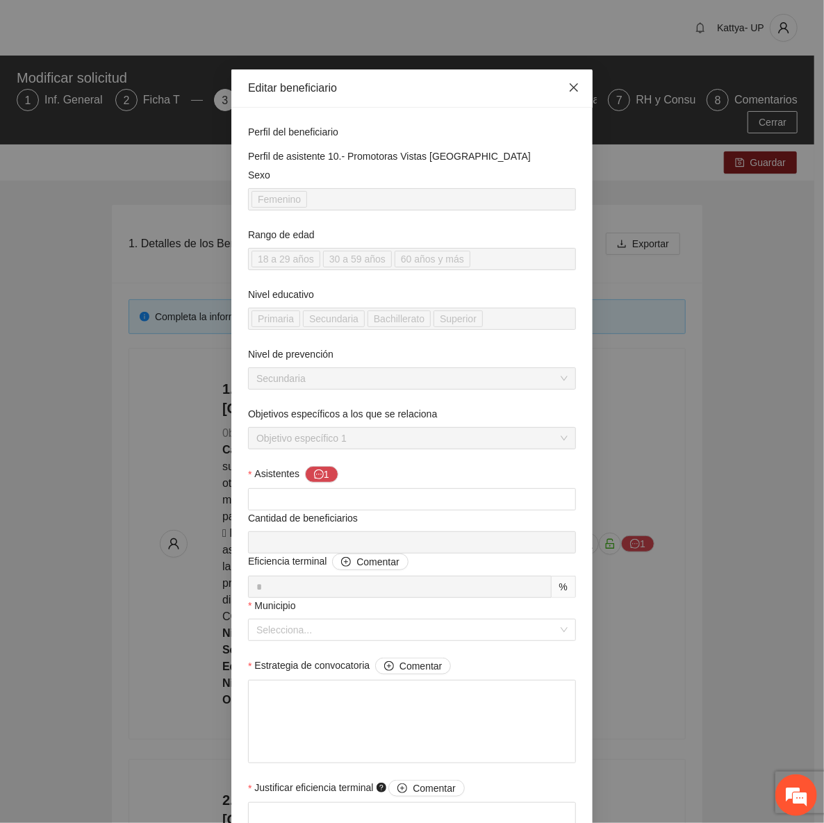
click at [565, 96] on span "Close" at bounding box center [574, 88] width 38 height 38
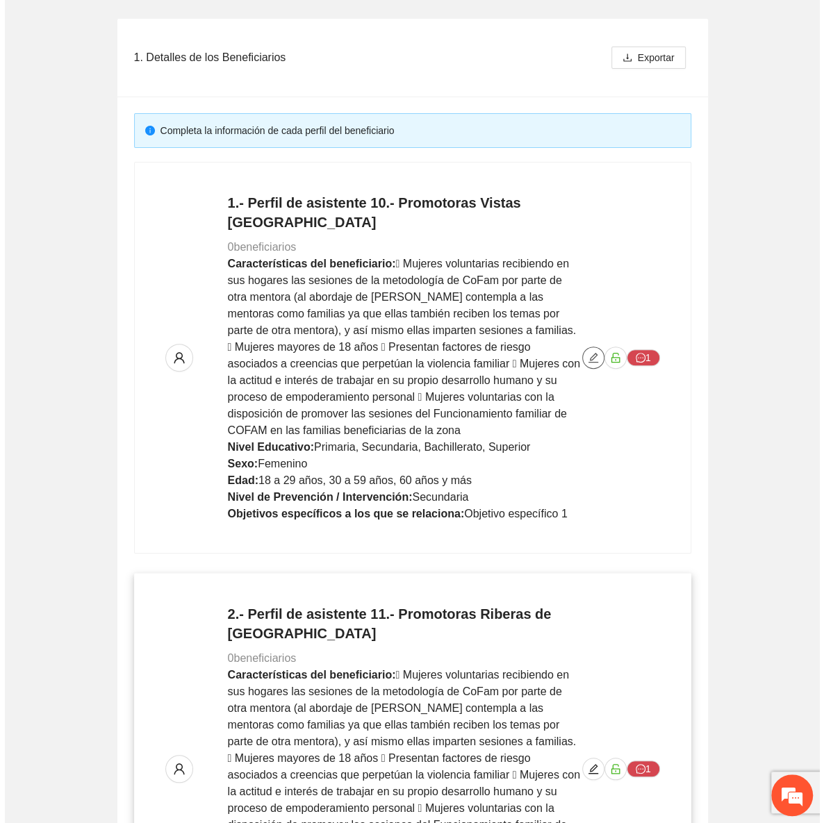
scroll to position [379, 0]
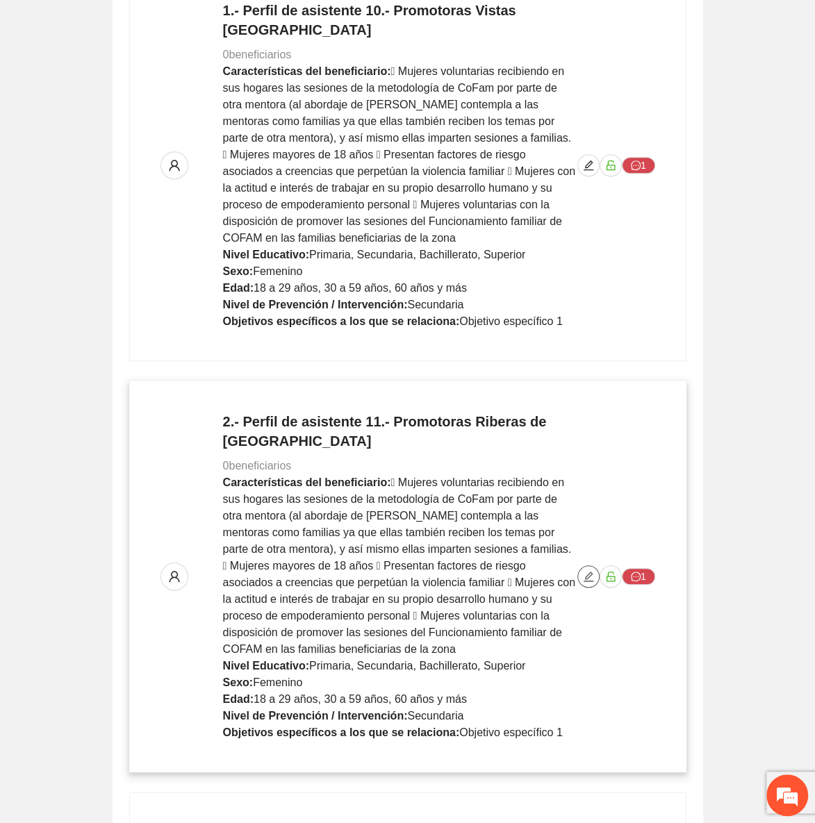
click at [589, 584] on button "button" at bounding box center [588, 577] width 22 height 22
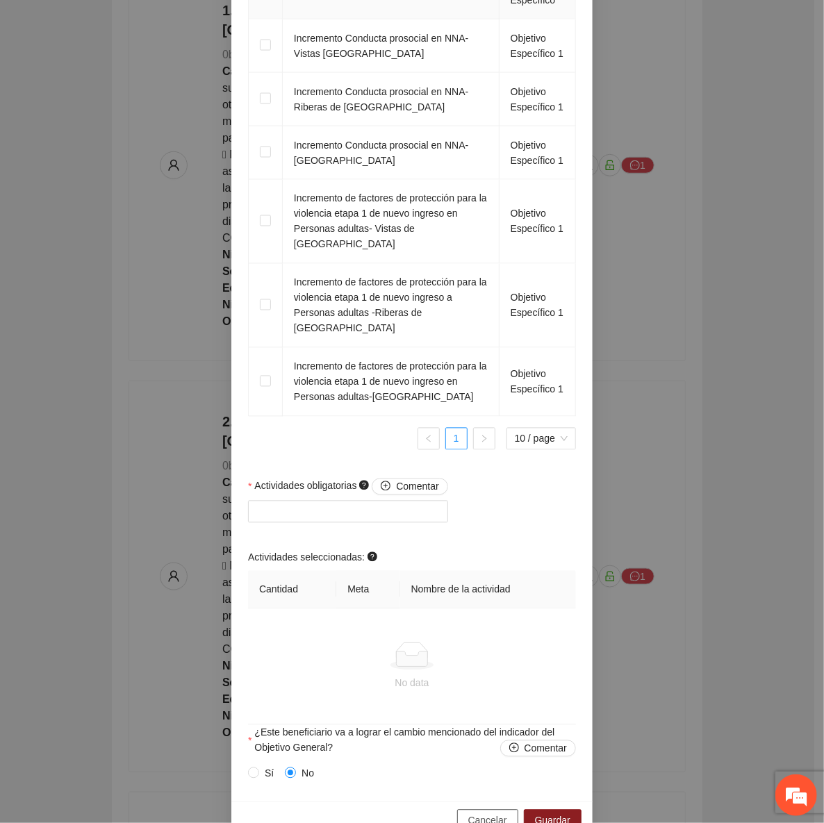
drag, startPoint x: 501, startPoint y: 785, endPoint x: 520, endPoint y: 769, distance: 25.2
click at [500, 814] on span "Cancelar" at bounding box center [487, 821] width 39 height 15
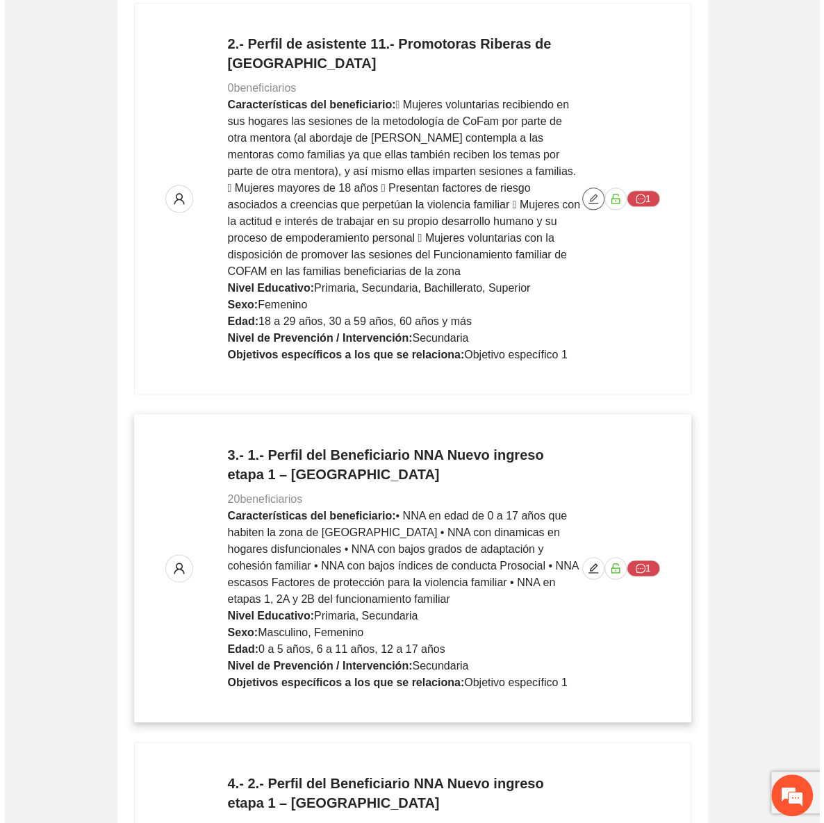
scroll to position [757, 0]
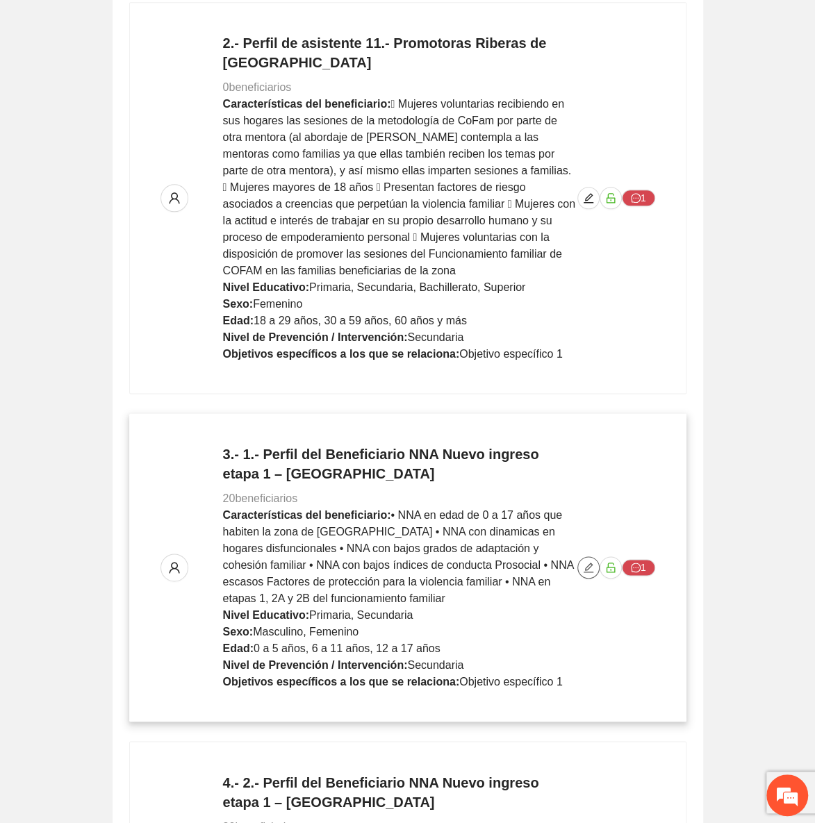
click at [586, 571] on icon "edit" at bounding box center [589, 568] width 10 height 10
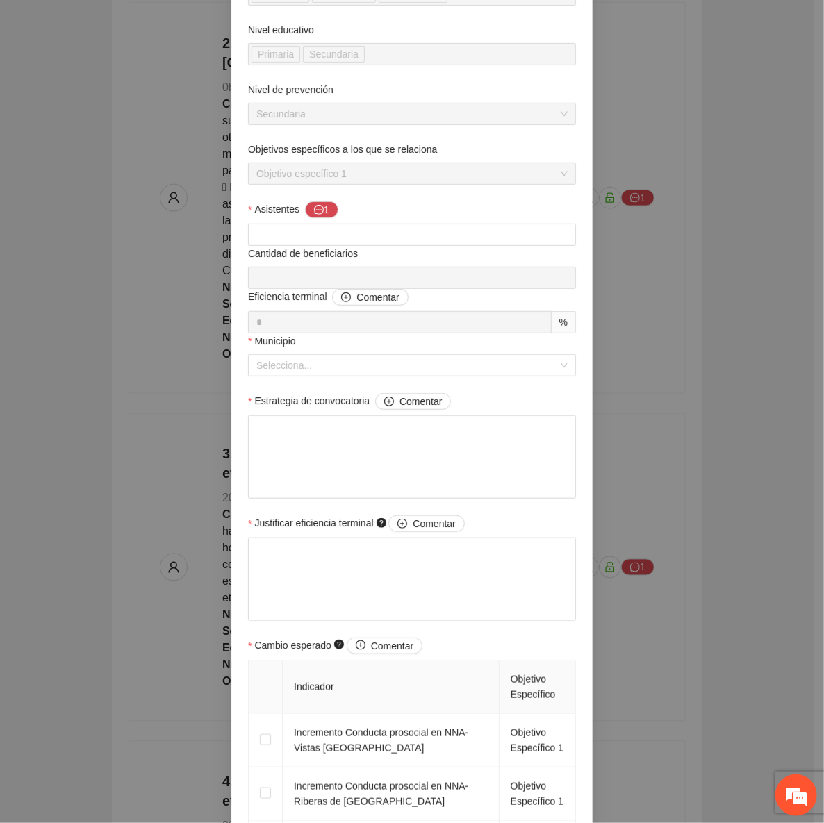
scroll to position [0, 0]
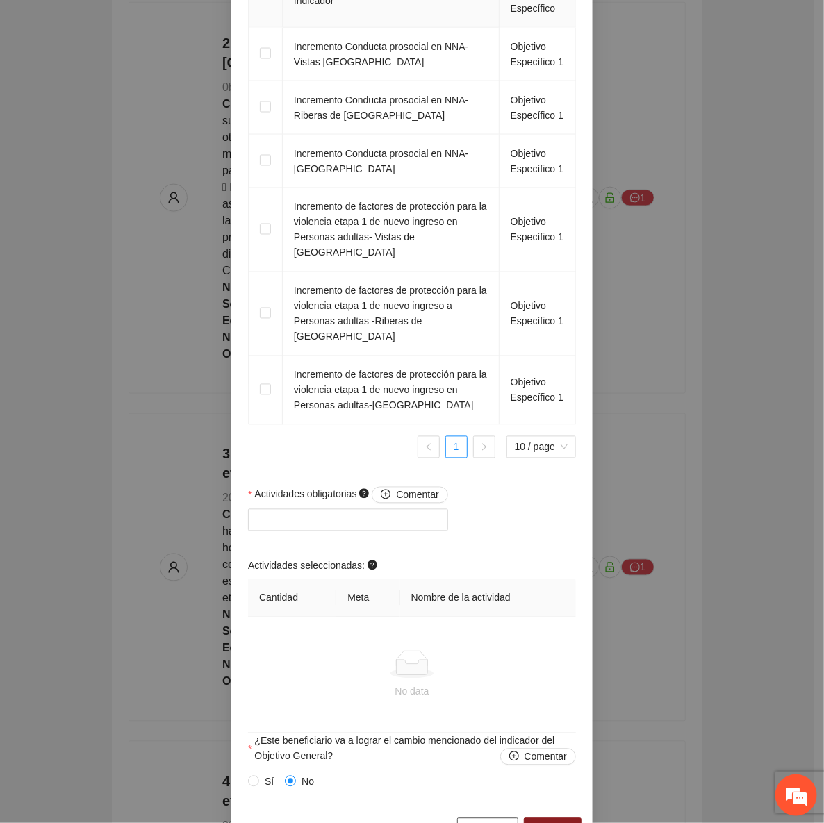
click at [491, 822] on span "Cancelar" at bounding box center [487, 829] width 39 height 15
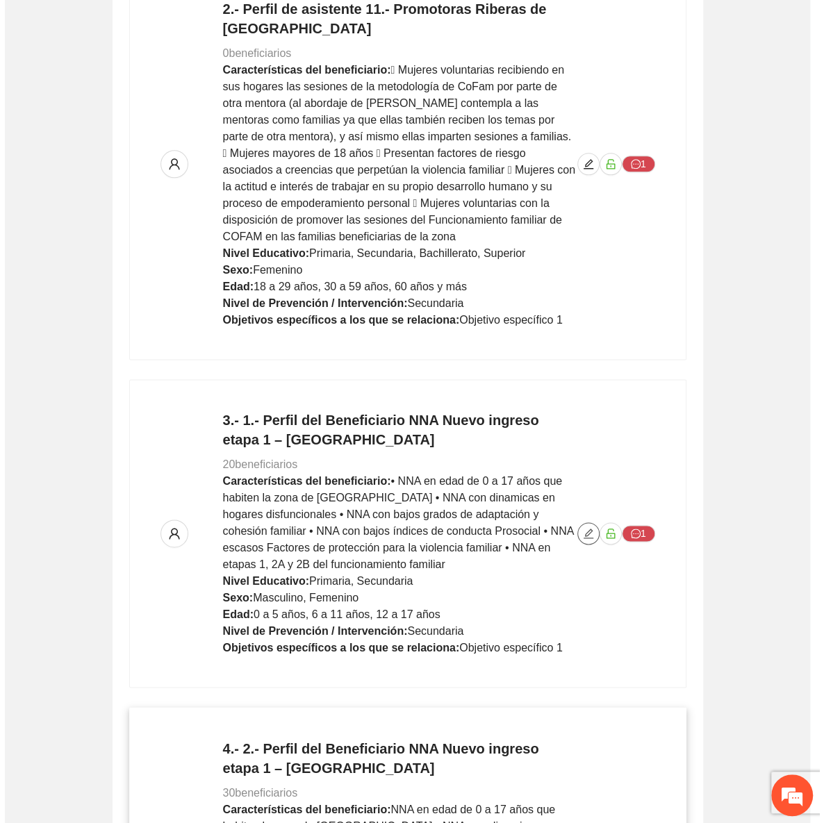
scroll to position [884, 0]
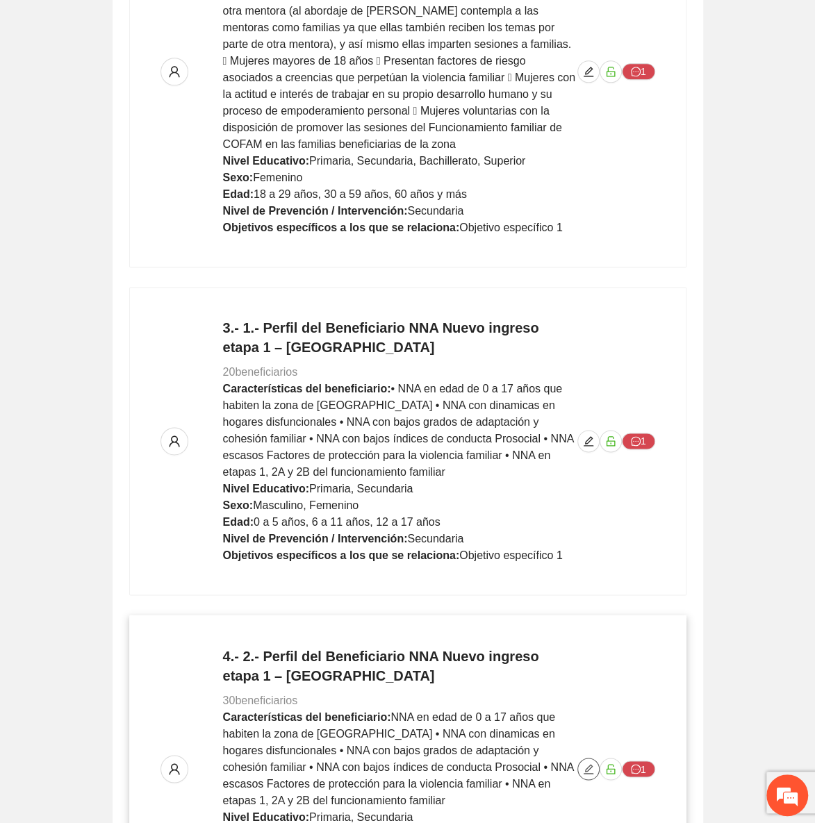
click at [587, 760] on button "button" at bounding box center [588, 769] width 22 height 22
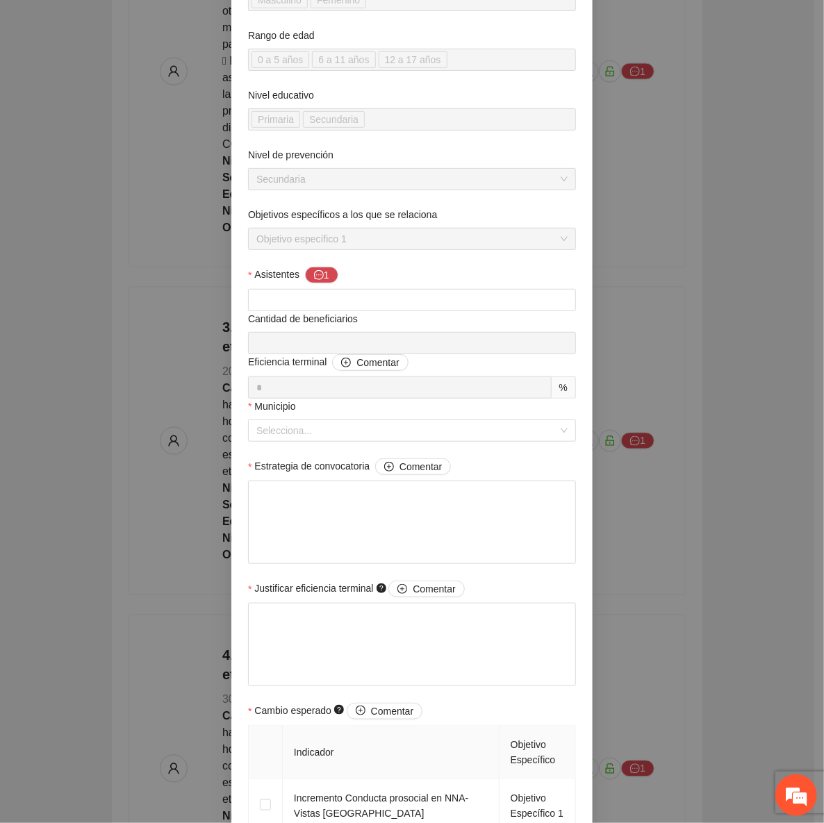
scroll to position [0, 0]
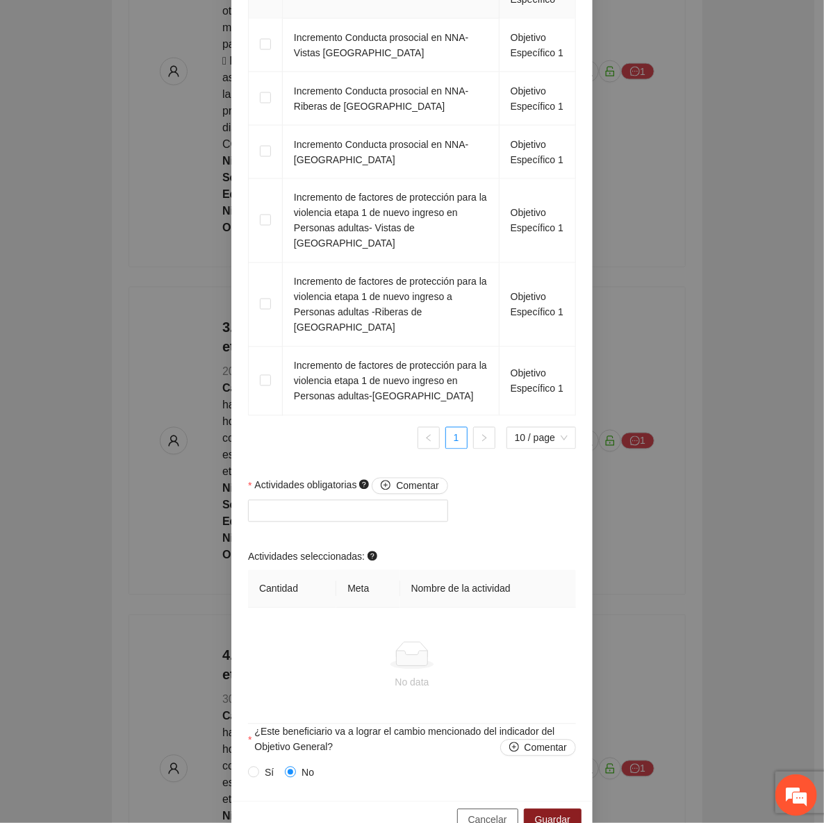
click at [466, 810] on button "Cancelar" at bounding box center [487, 821] width 61 height 22
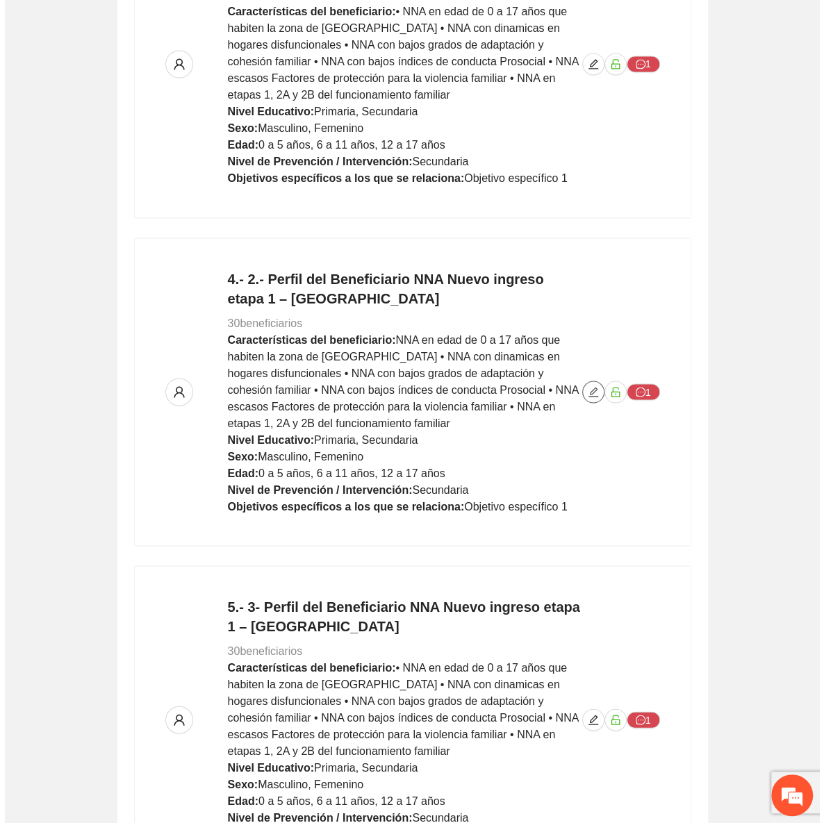
scroll to position [1452, 0]
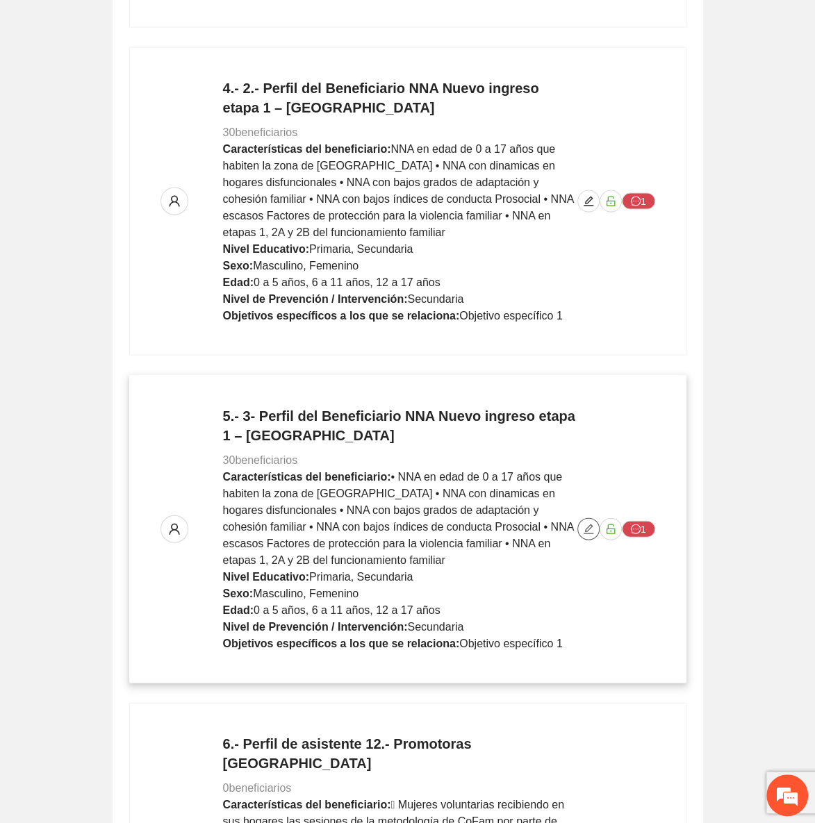
click at [589, 523] on icon "edit" at bounding box center [588, 528] width 11 height 11
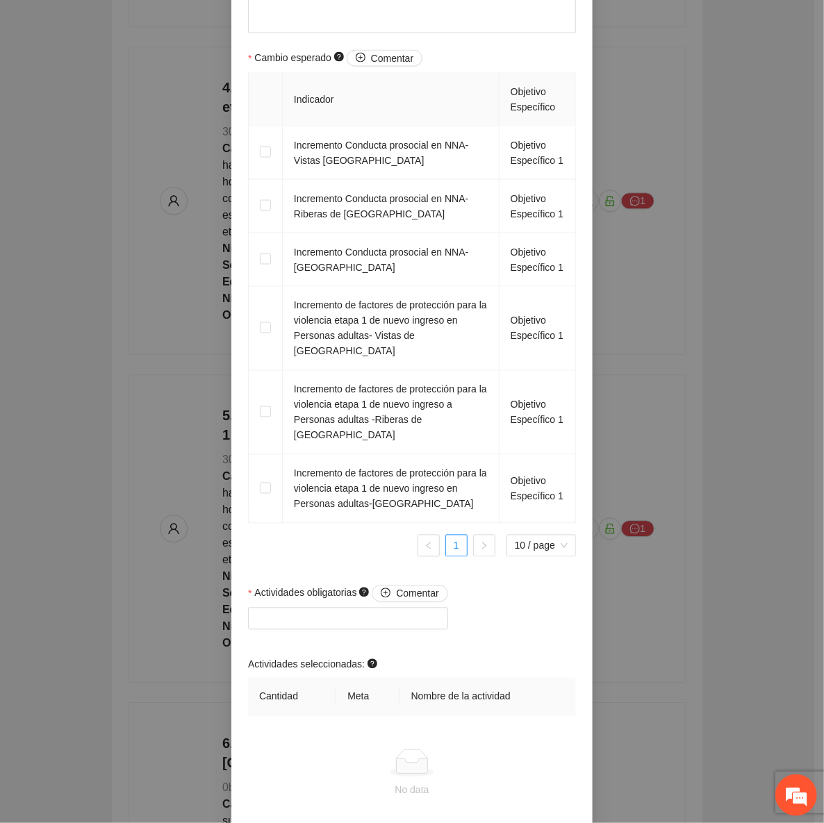
scroll to position [960, 0]
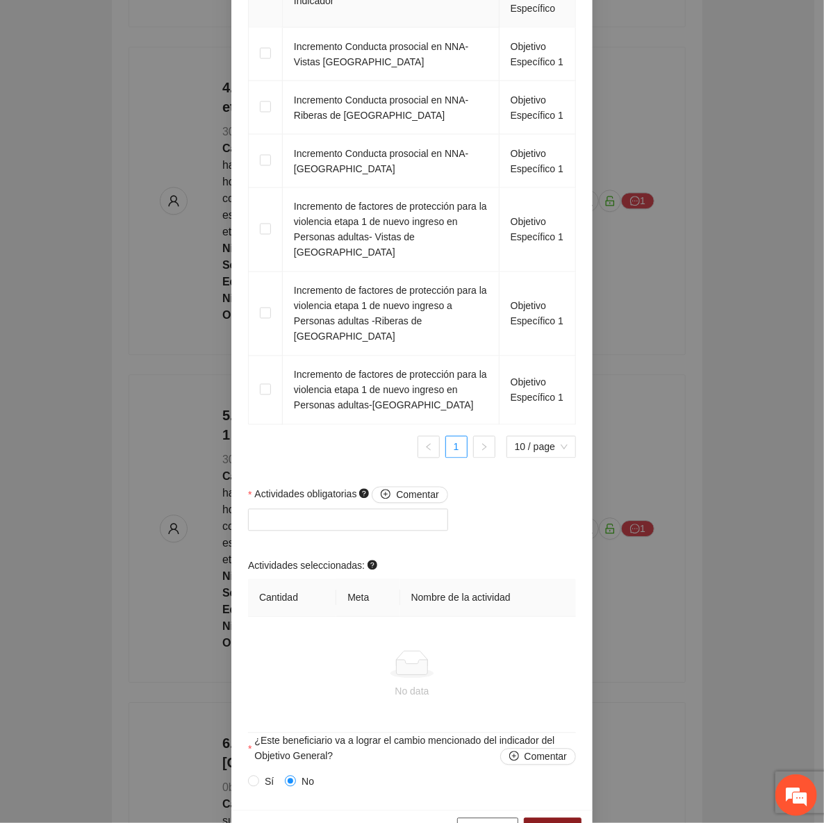
click at [486, 822] on span "Cancelar" at bounding box center [487, 829] width 39 height 15
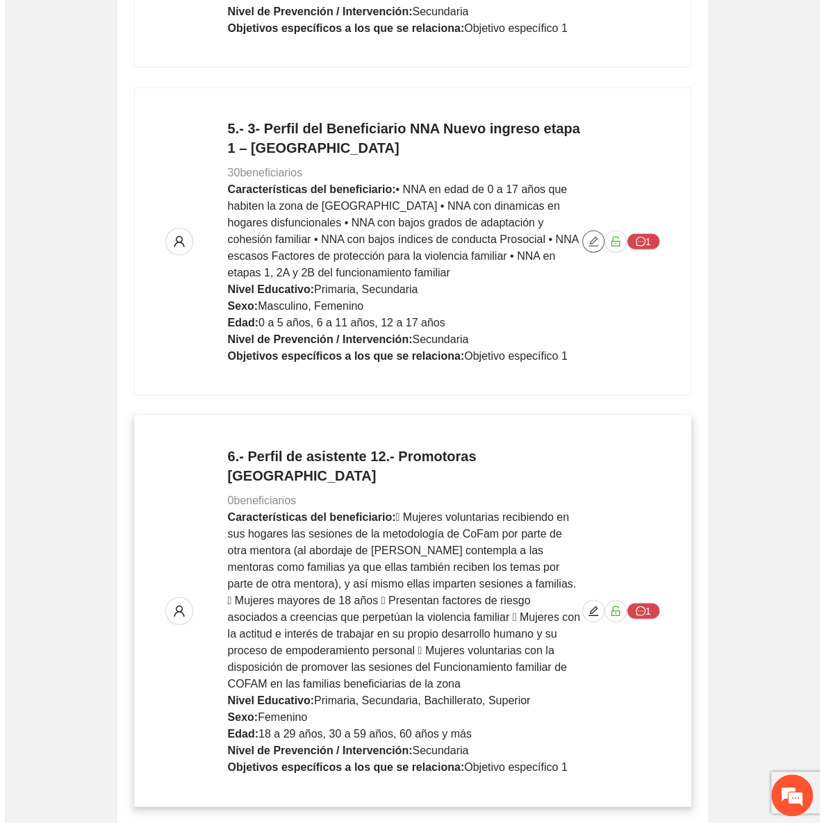
scroll to position [1769, 0]
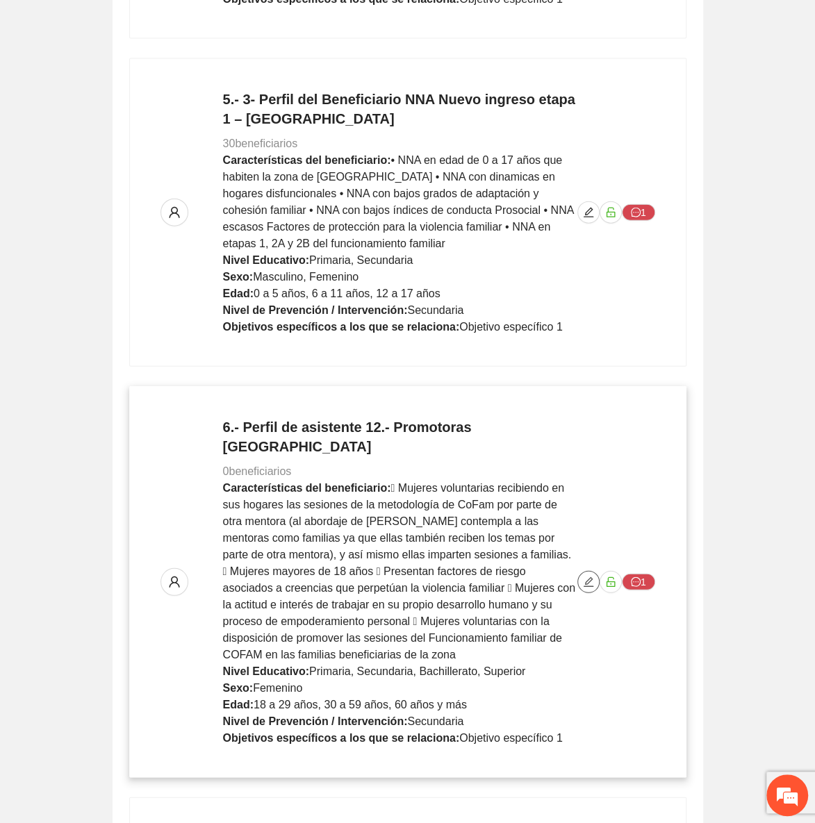
click at [582, 577] on span "edit" at bounding box center [588, 582] width 21 height 11
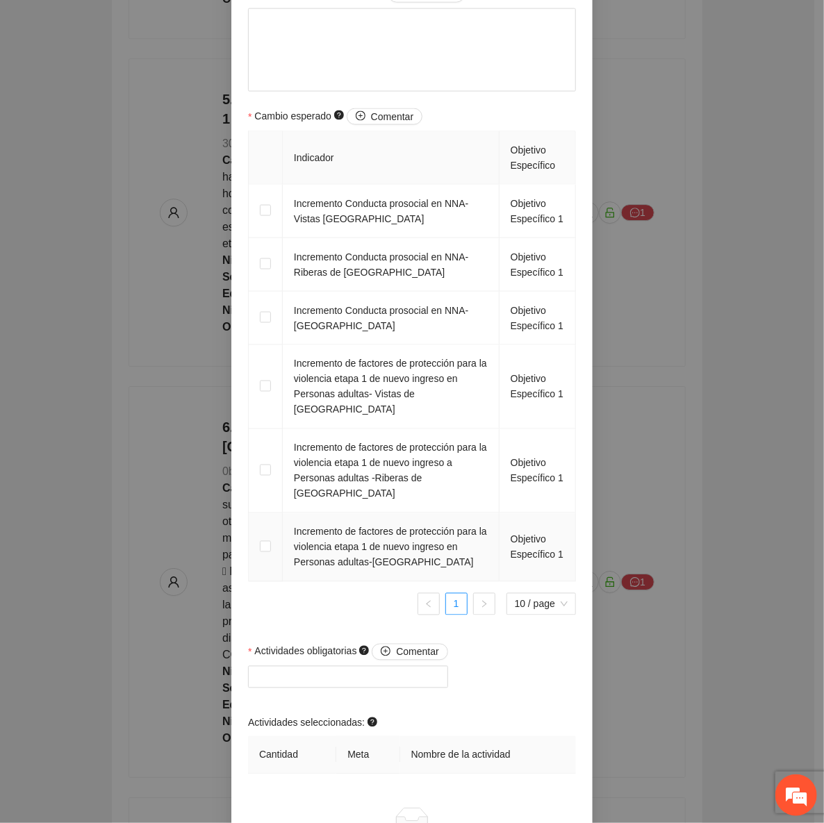
scroll to position [884, 0]
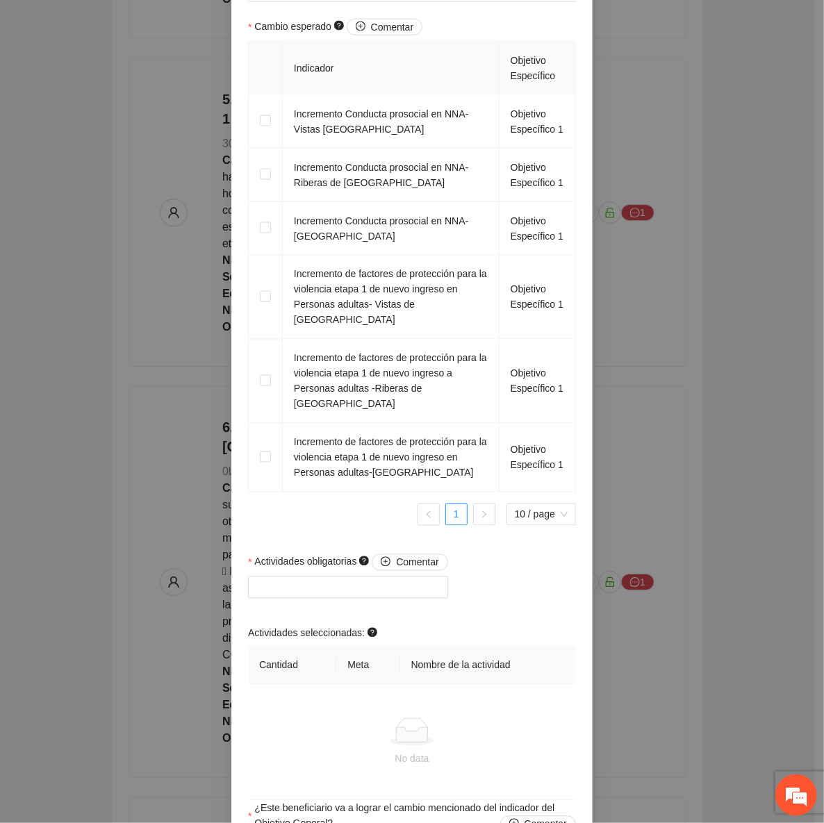
click at [502, 555] on div "Actividades obligatorias Comentar Actividades seleccionadas: Cantidad Meta Nomb…" at bounding box center [412, 678] width 335 height 247
click at [456, 505] on link "1" at bounding box center [456, 515] width 21 height 21
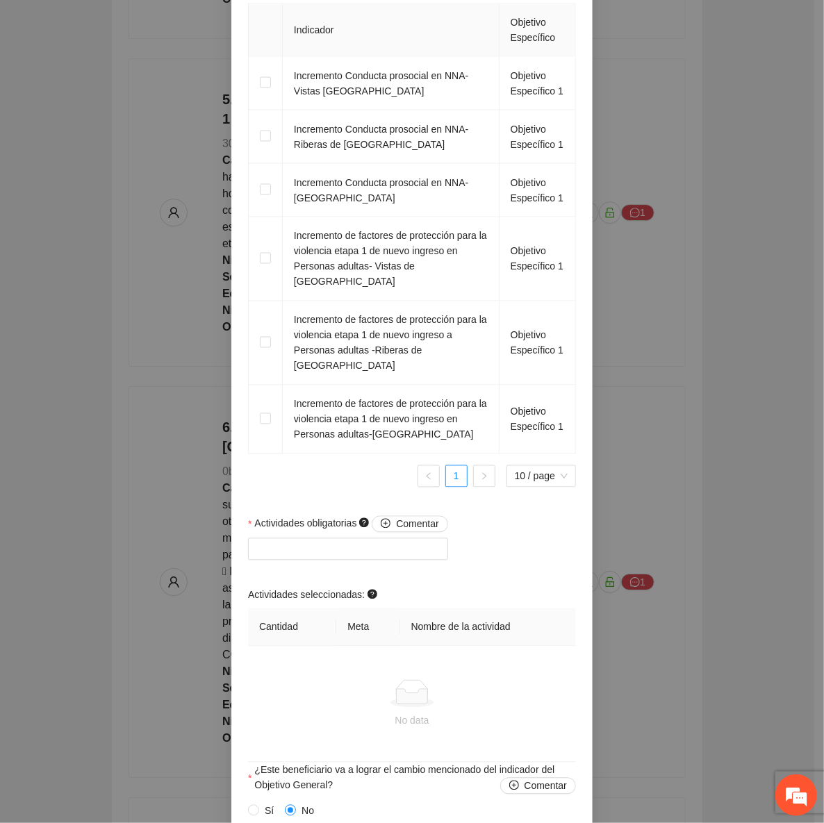
scroll to position [960, 0]
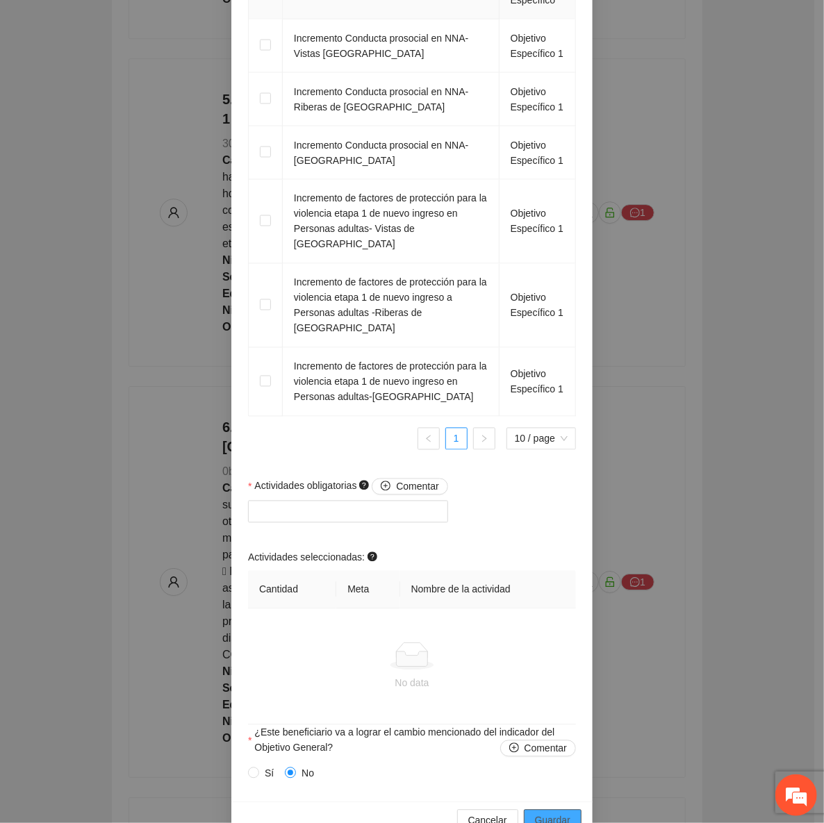
click at [570, 810] on button "Guardar" at bounding box center [553, 821] width 58 height 22
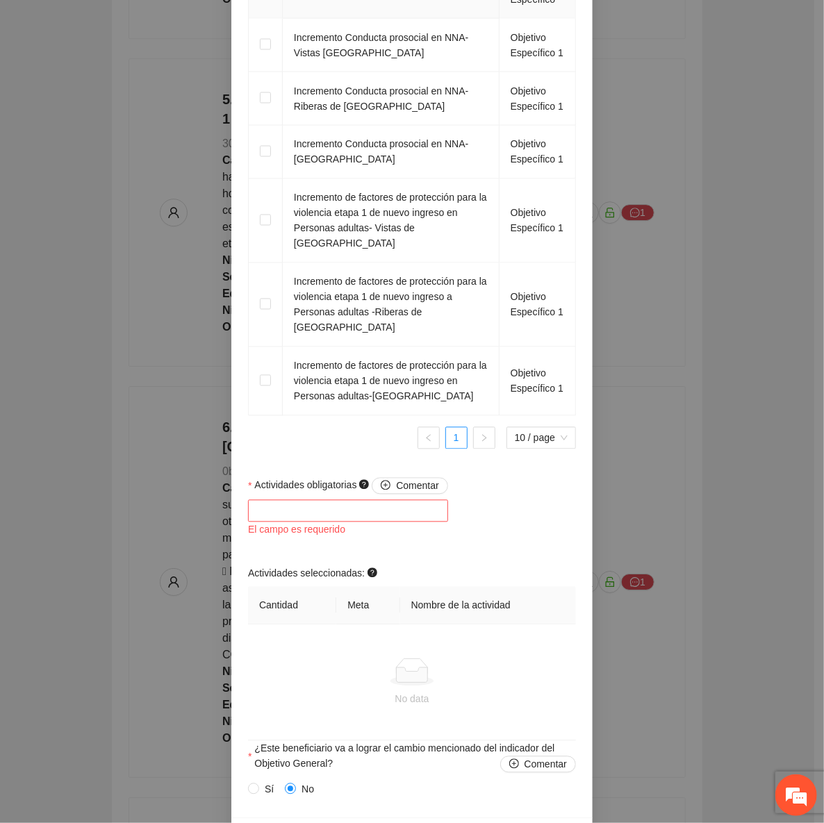
click at [495, 823] on span "Cancelar" at bounding box center [487, 837] width 39 height 15
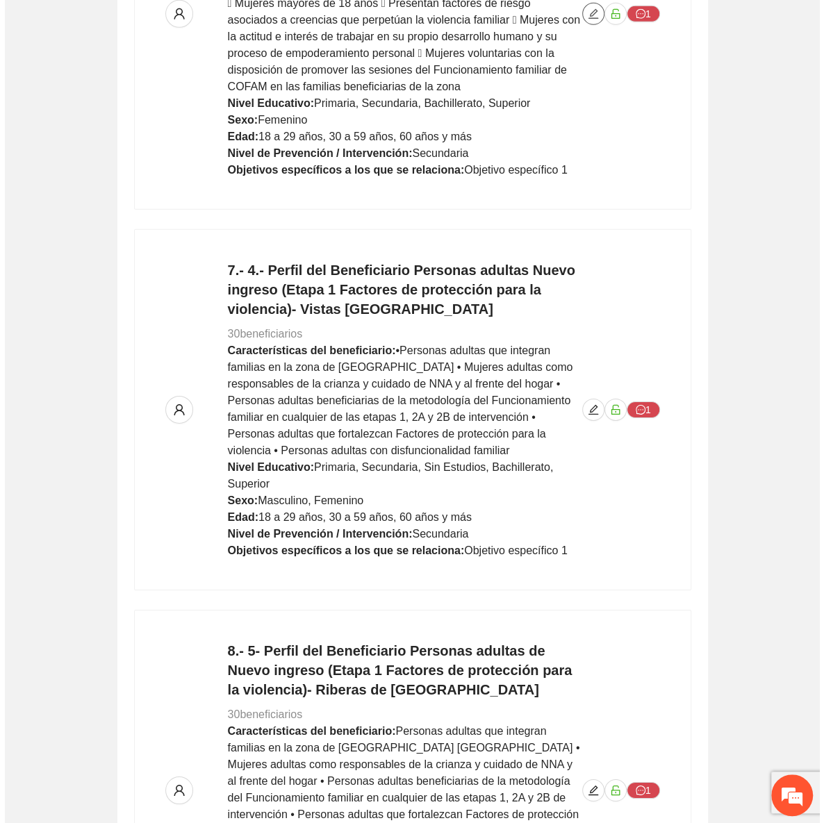
scroll to position [2400, 0]
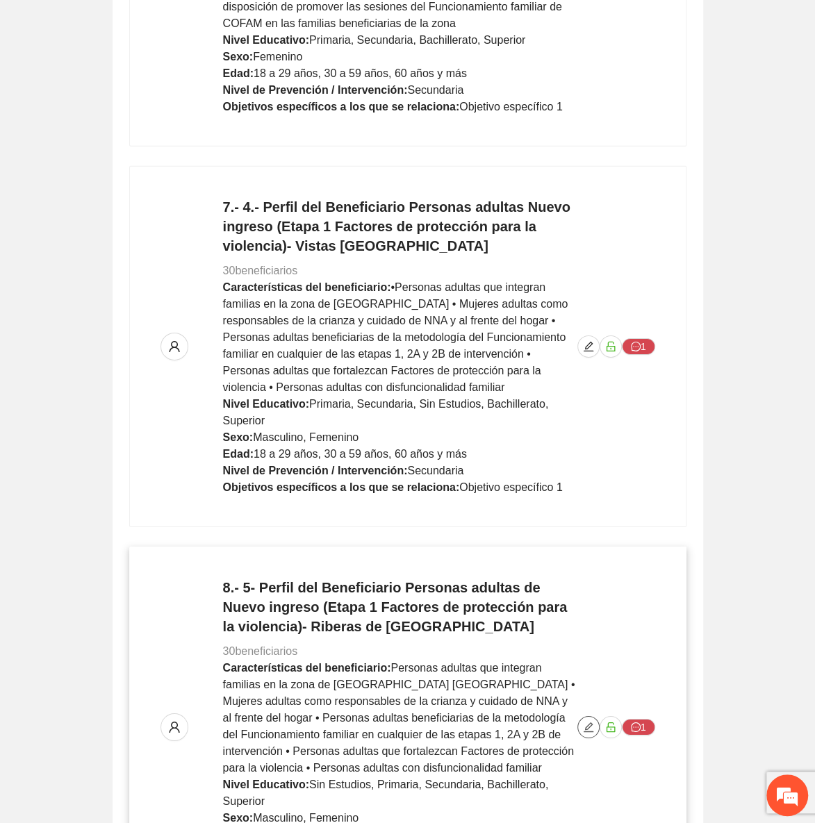
click at [584, 722] on icon "edit" at bounding box center [588, 727] width 11 height 11
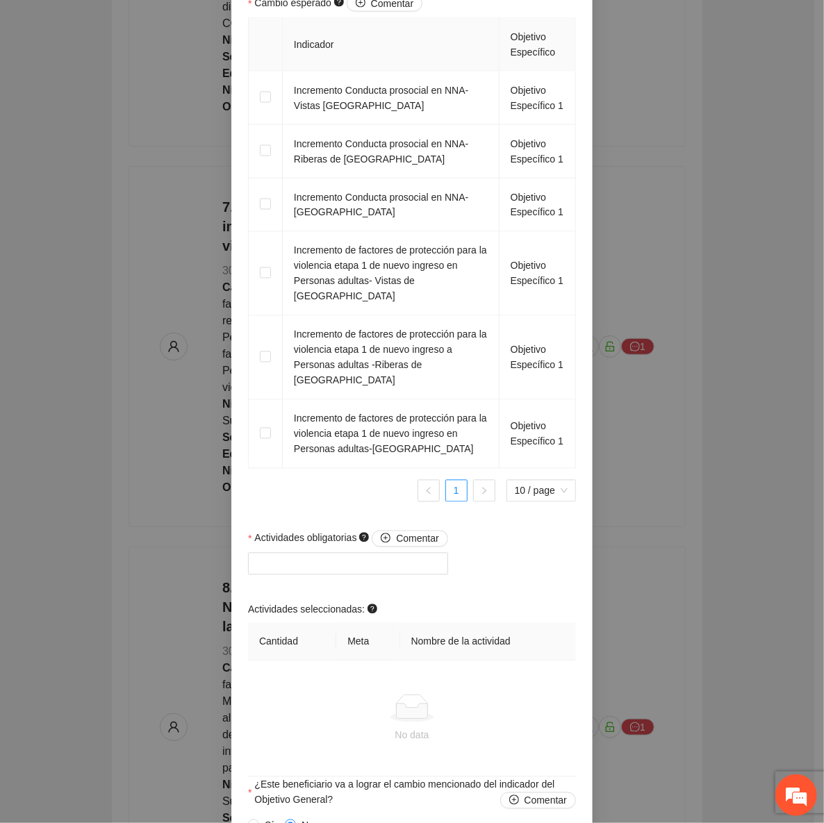
scroll to position [969, 0]
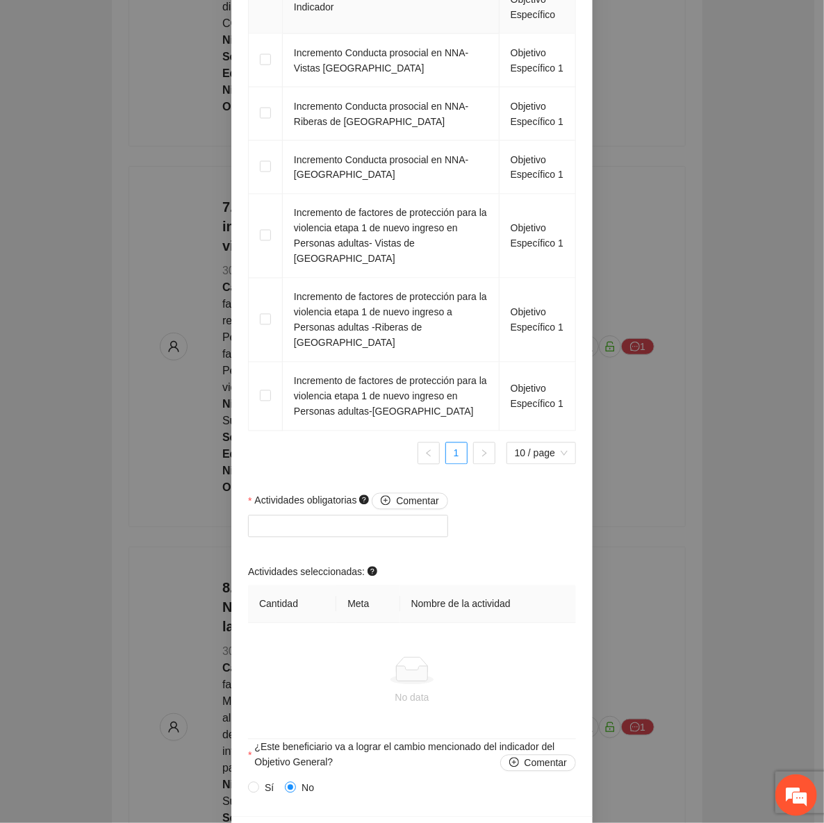
click at [482, 823] on span "Cancelar" at bounding box center [487, 835] width 39 height 15
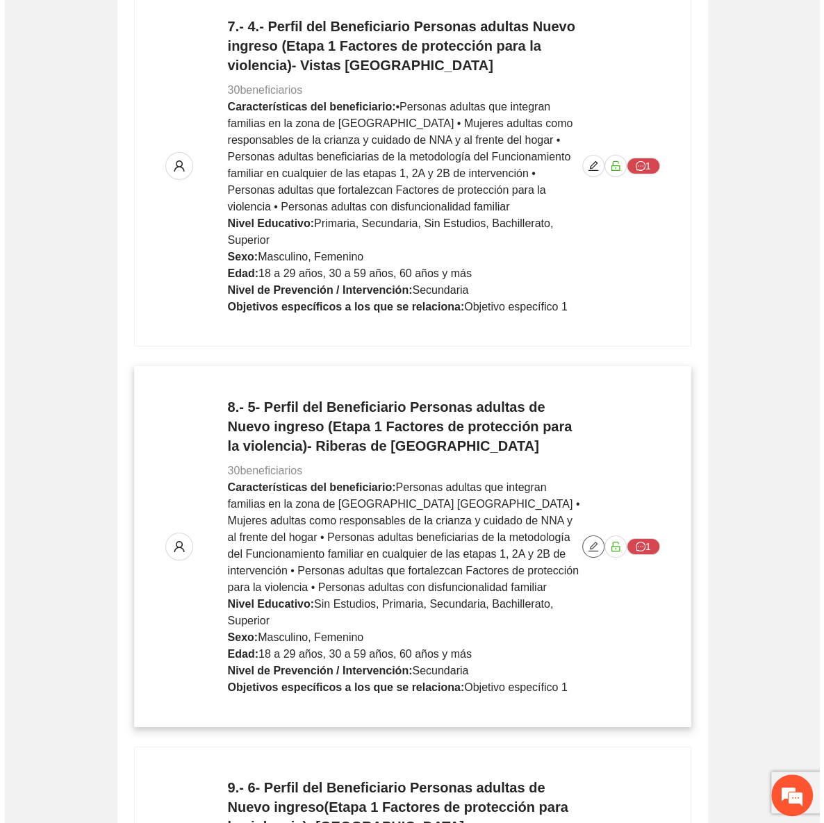
scroll to position [2780, 0]
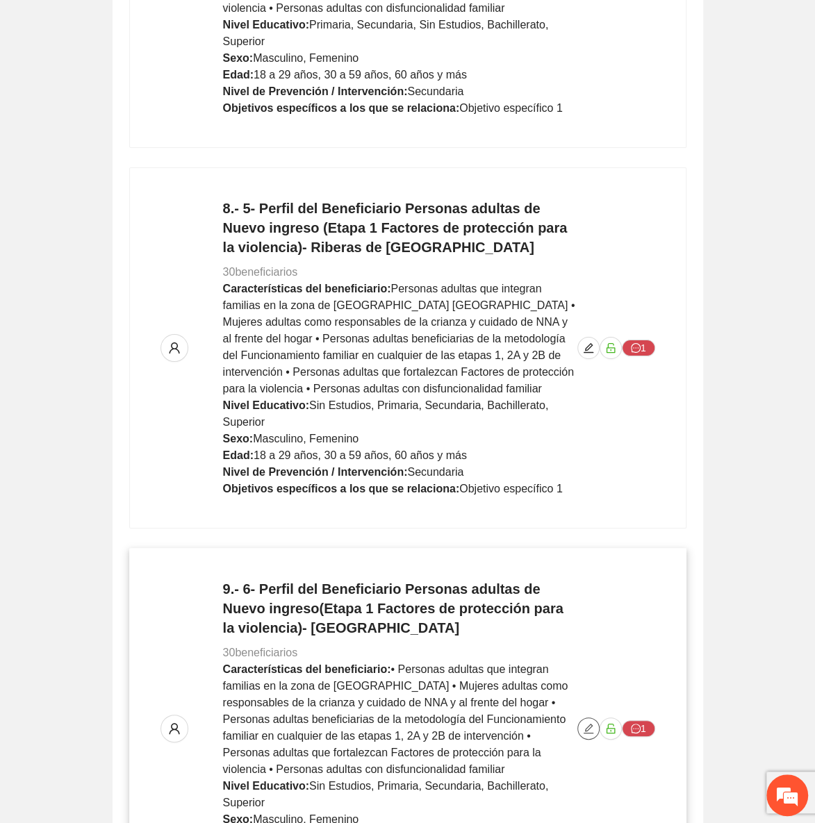
click at [593, 723] on icon "edit" at bounding box center [588, 728] width 11 height 11
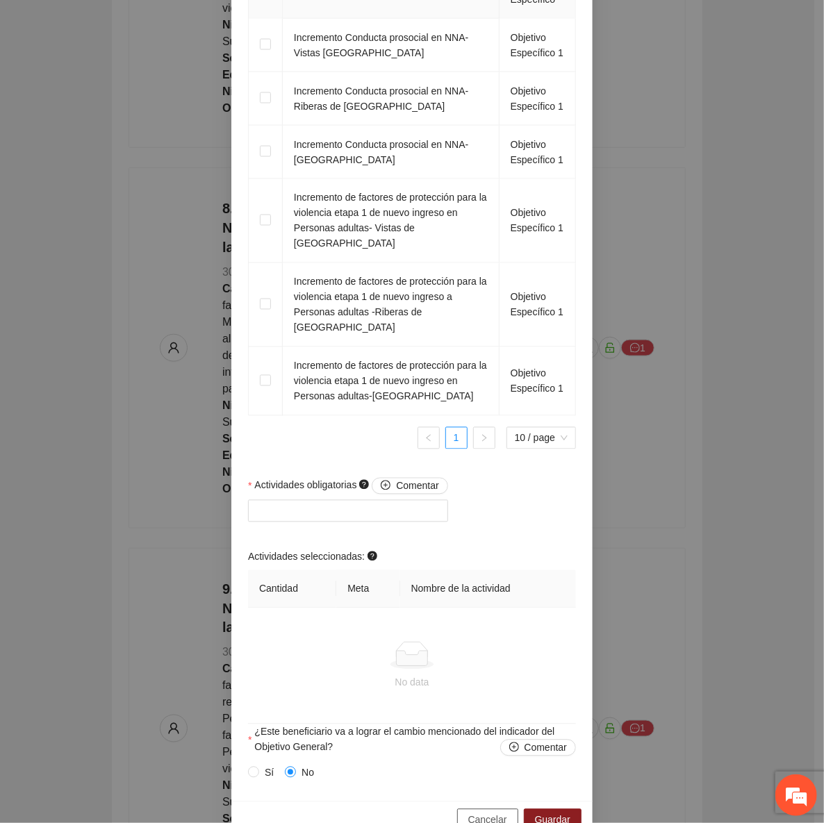
click at [491, 813] on span "Cancelar" at bounding box center [487, 820] width 39 height 15
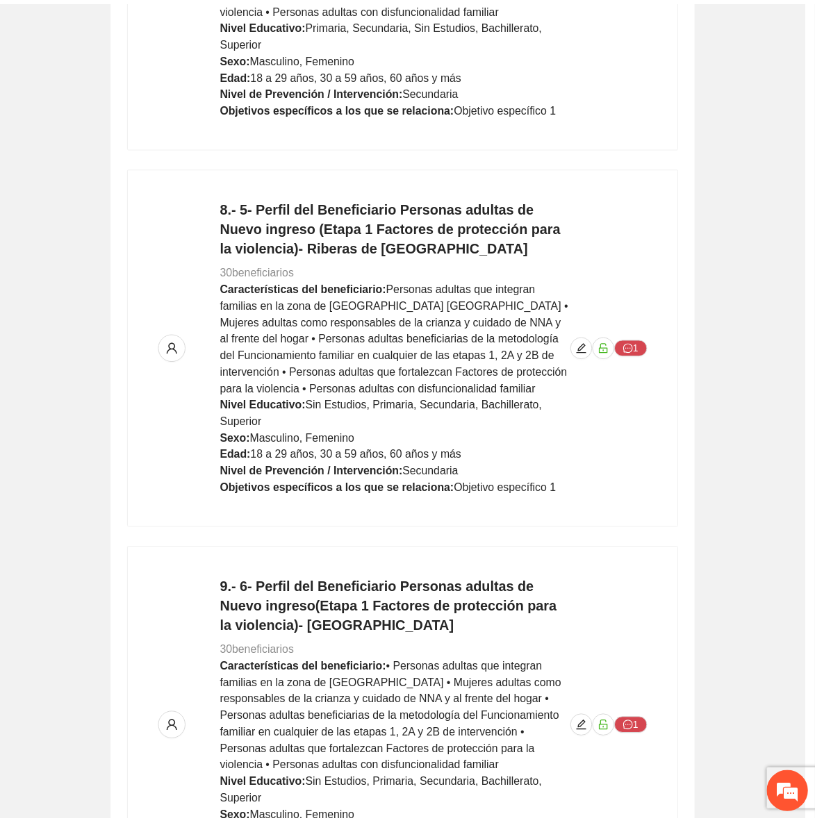
scroll to position [589, 0]
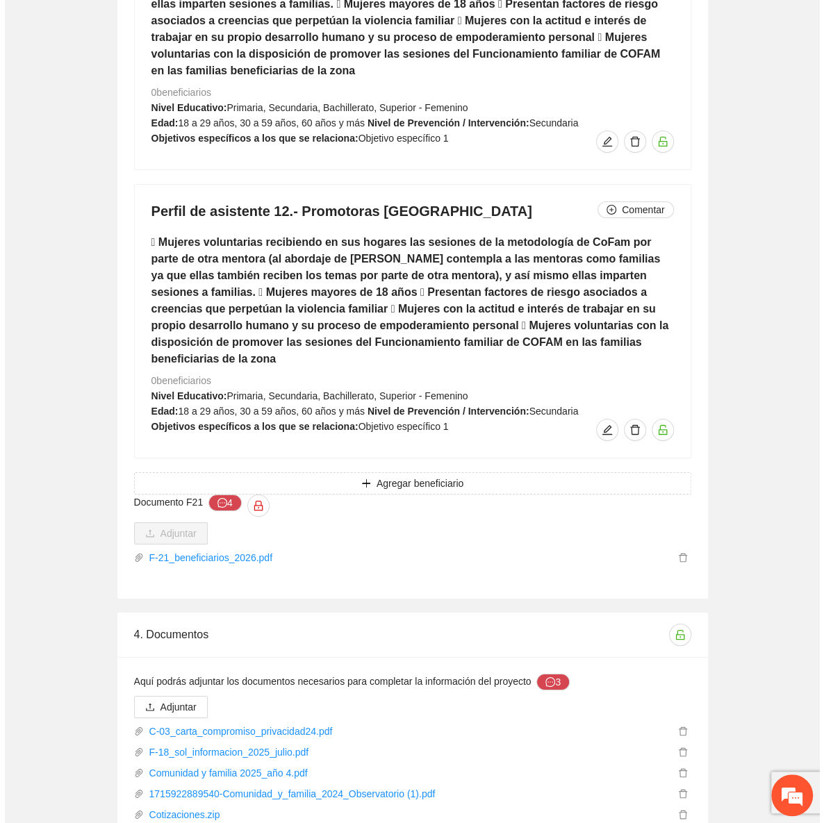
scroll to position [8561, 0]
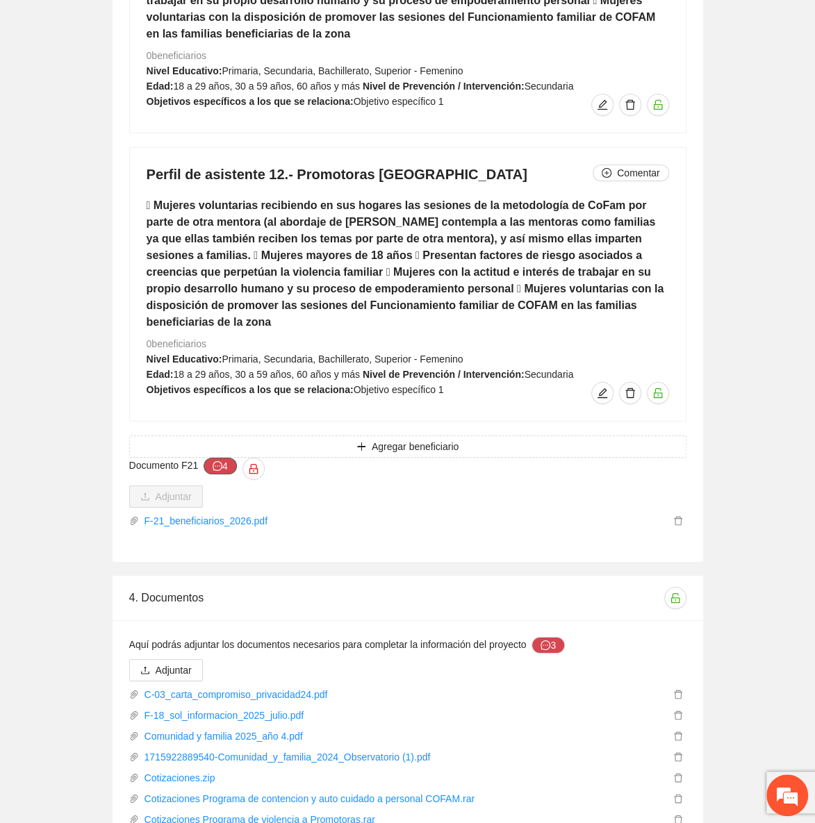
click at [217, 461] on icon "message" at bounding box center [218, 466] width 10 height 10
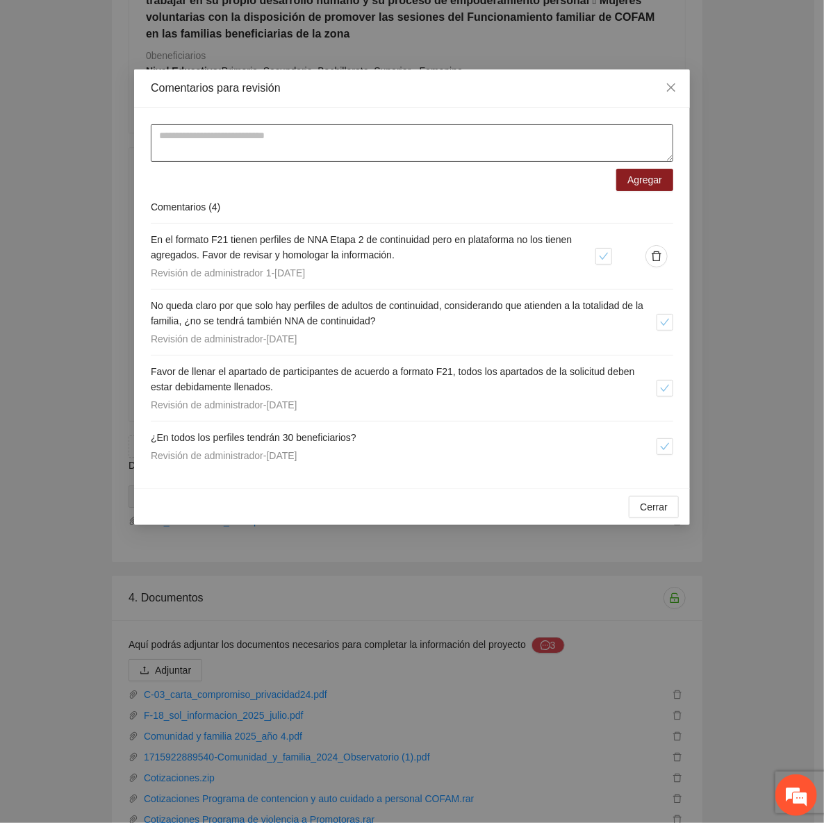
click at [232, 152] on textarea at bounding box center [412, 143] width 523 height 38
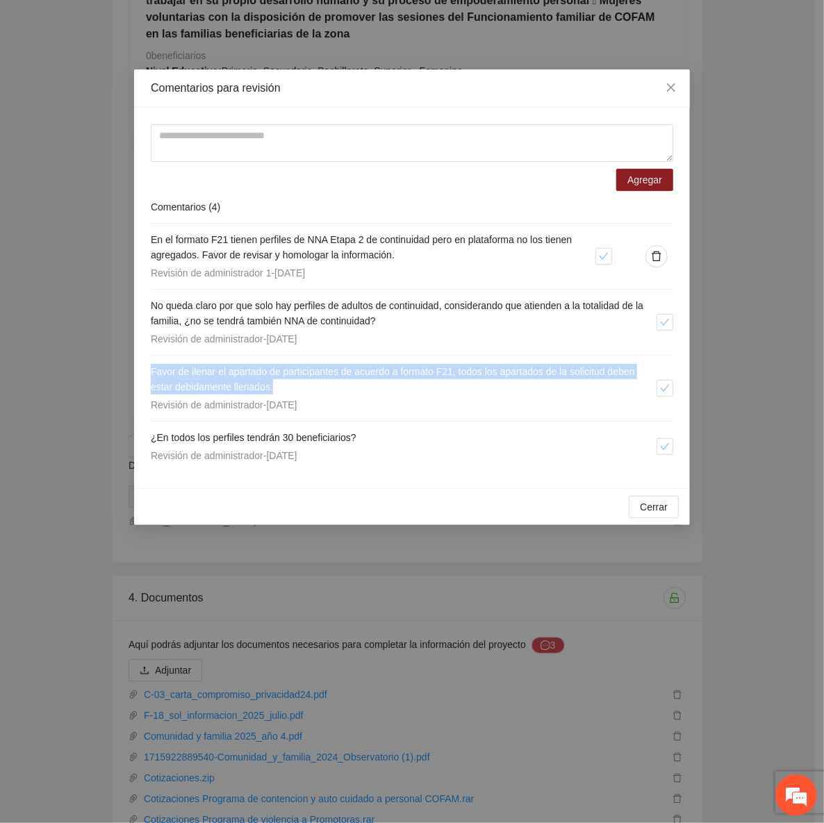
drag, startPoint x: 286, startPoint y: 389, endPoint x: 140, endPoint y: 375, distance: 147.3
click at [140, 375] on div "Agregar Comentarios ( 4 ) En el formato F21 tienen perfiles de NNA Etapa 2 de c…" at bounding box center [412, 298] width 556 height 381
copy span "Favor de llenar el apartado de participantes de acuerdo a formato F21, todos lo…"
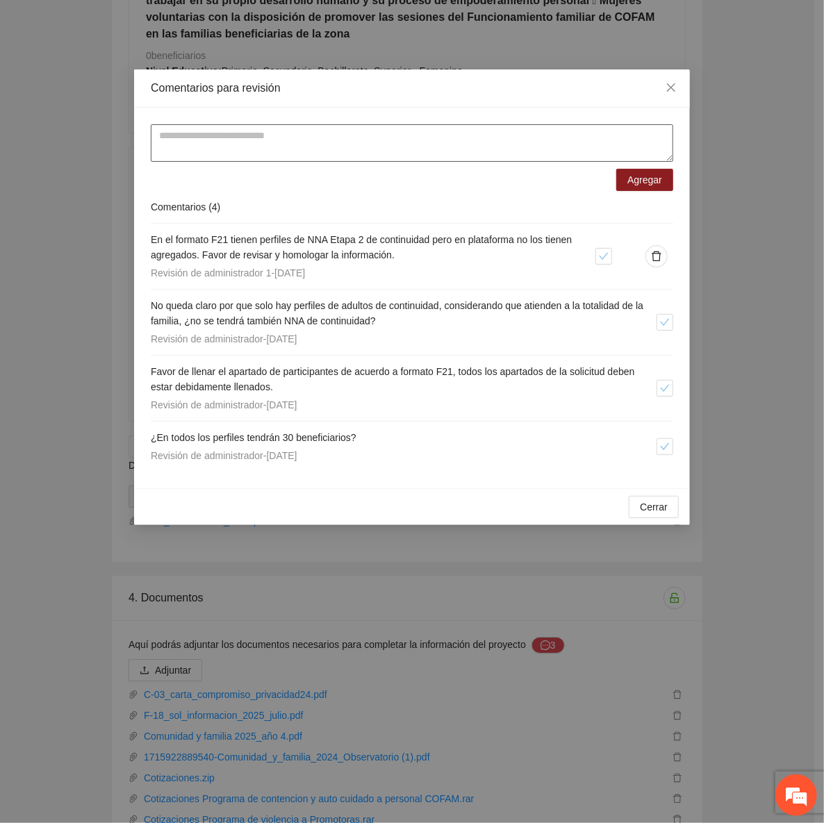
click at [281, 150] on textarea at bounding box center [412, 143] width 523 height 38
paste textarea "**********"
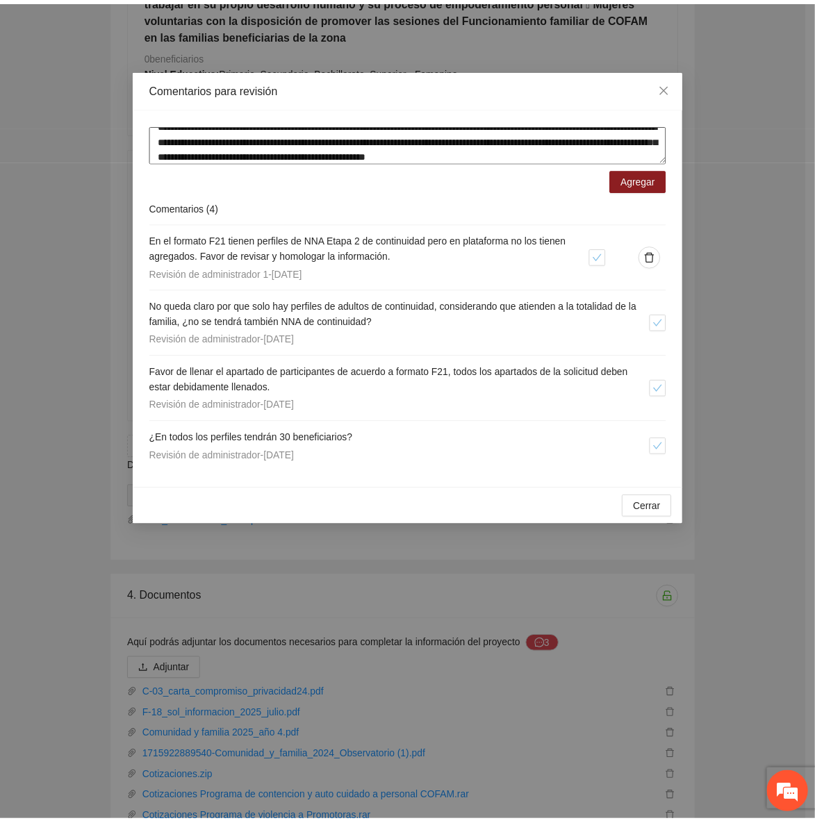
scroll to position [26, 0]
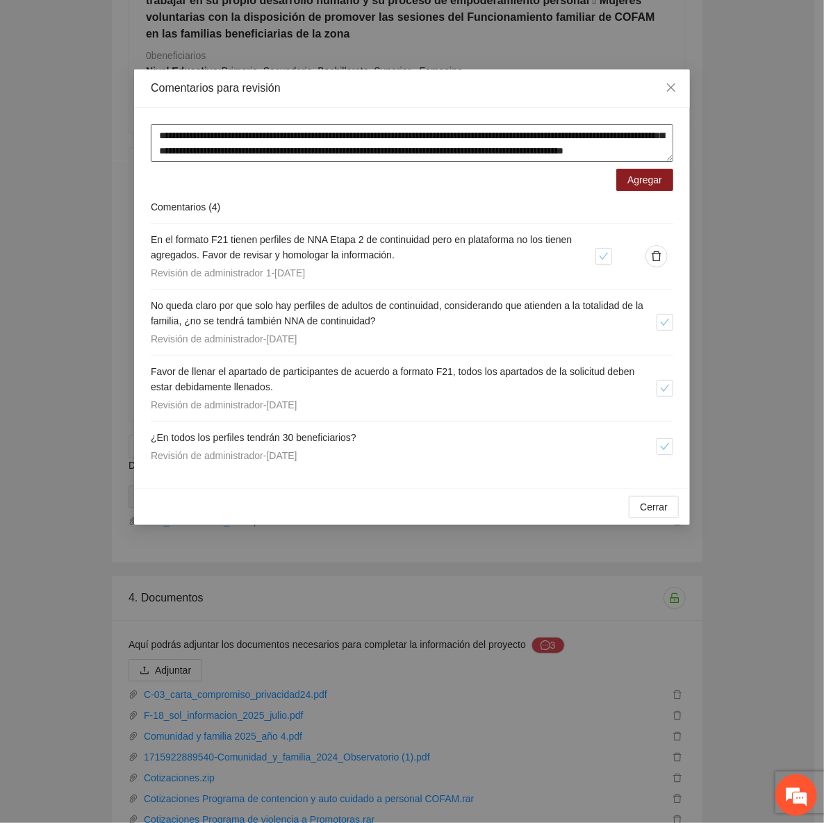
click at [389, 158] on textarea "**********" at bounding box center [412, 143] width 523 height 38
type textarea "**********"
click at [640, 186] on span "Agregar" at bounding box center [645, 179] width 35 height 15
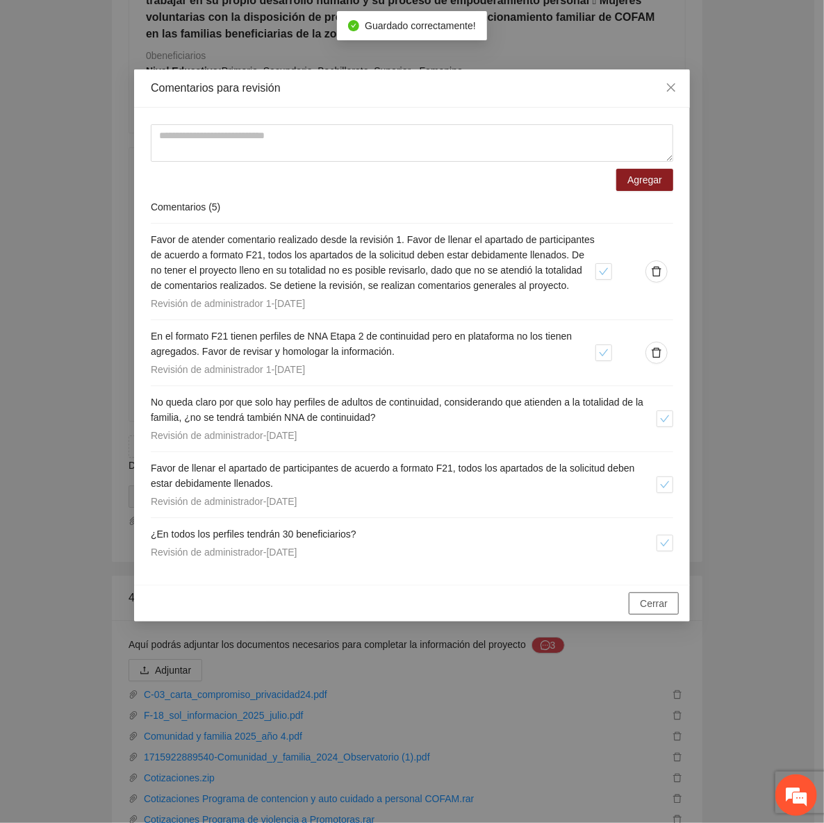
click at [651, 612] on span "Cerrar" at bounding box center [654, 603] width 28 height 15
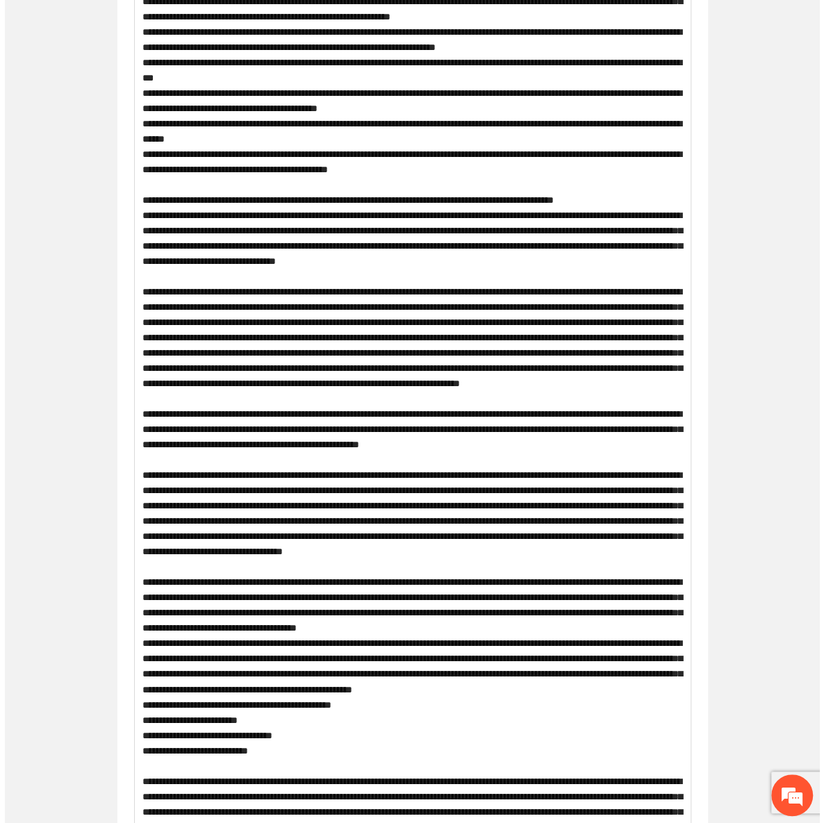
scroll to position [0, 0]
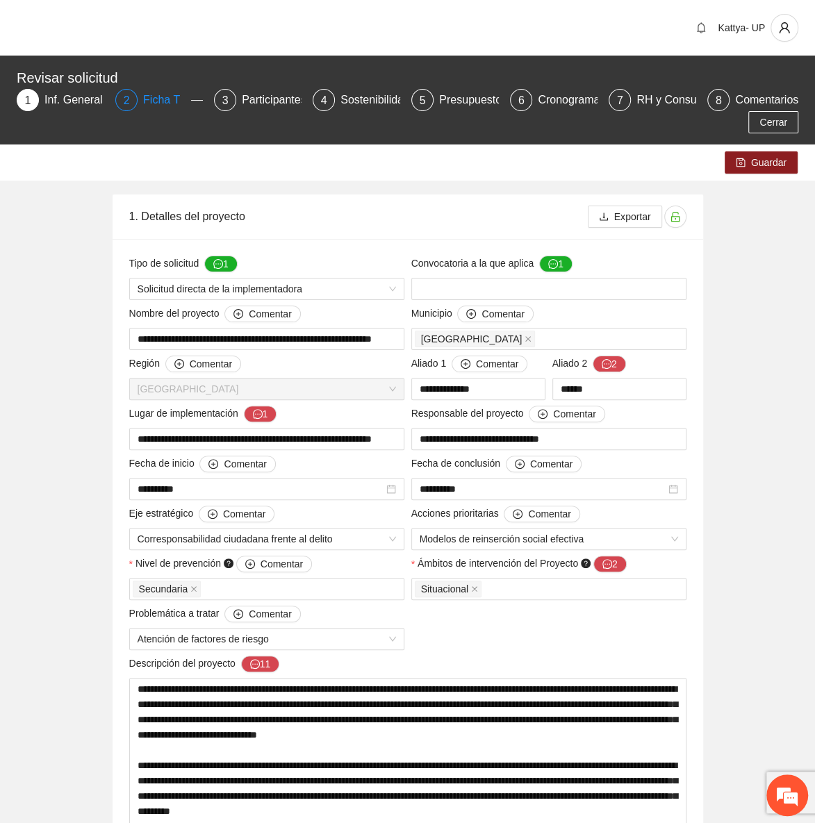
click at [141, 97] on div "2 Ficha T" at bounding box center [159, 100] width 88 height 22
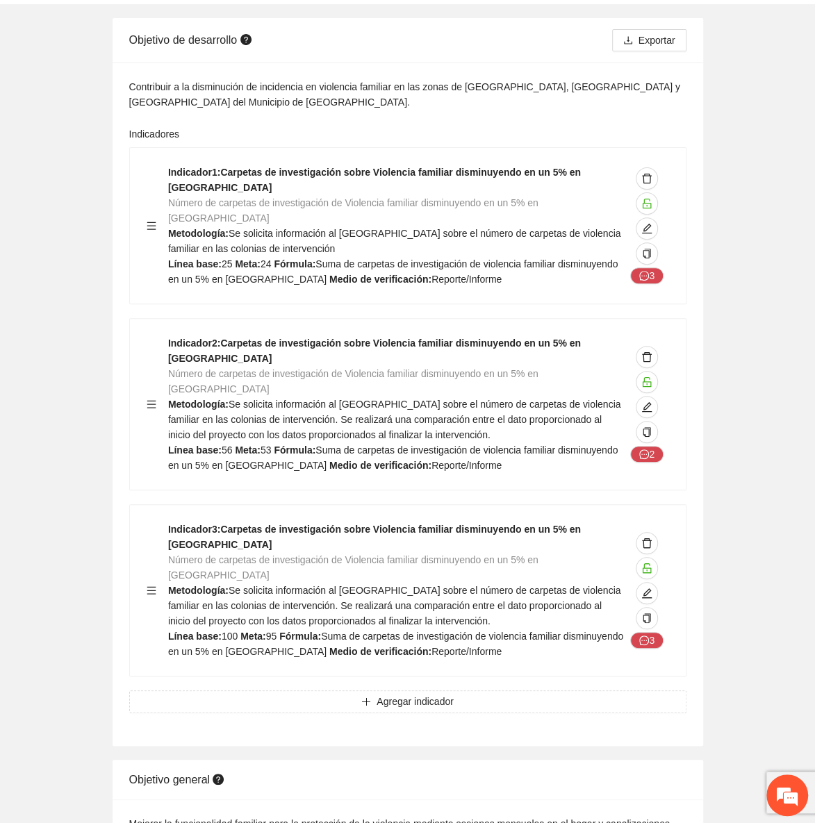
scroll to position [252, 0]
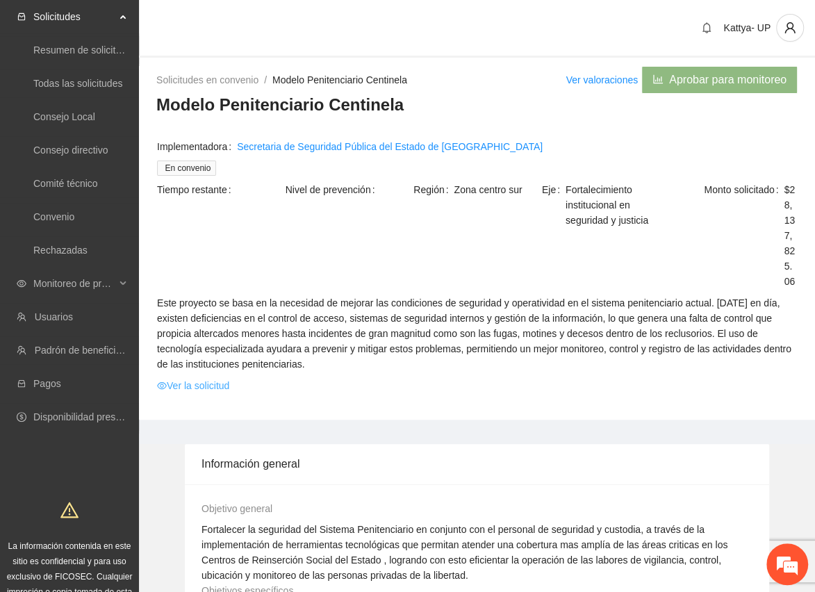
click at [187, 388] on link "Ver la solicitud" at bounding box center [193, 385] width 72 height 15
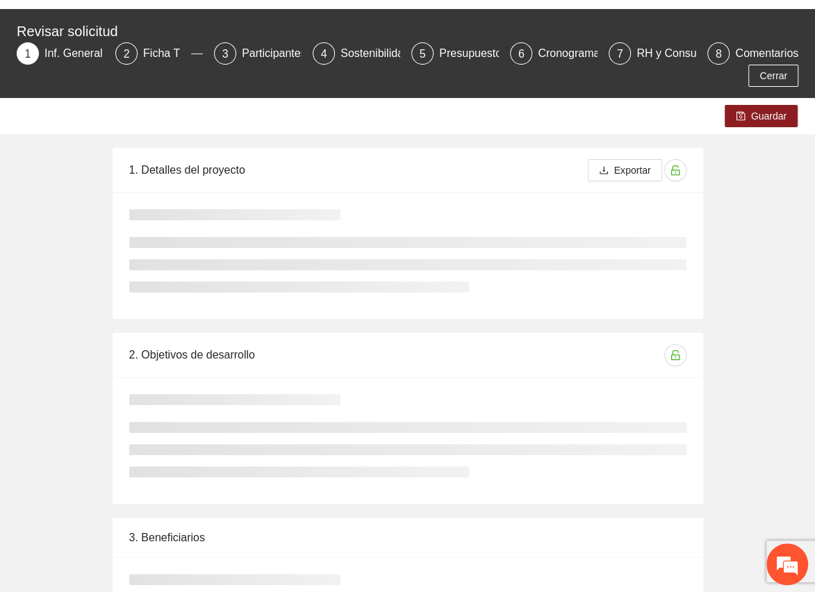
scroll to position [126, 0]
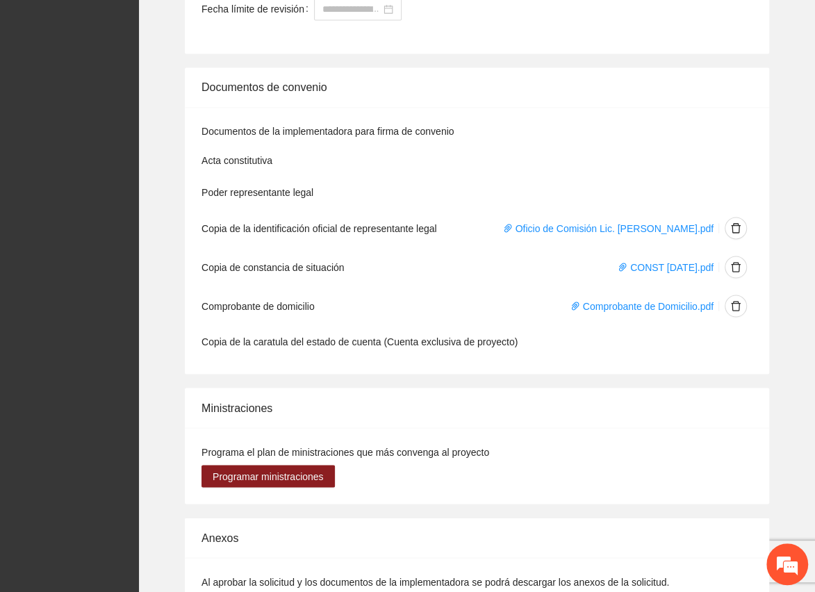
scroll to position [1251, 0]
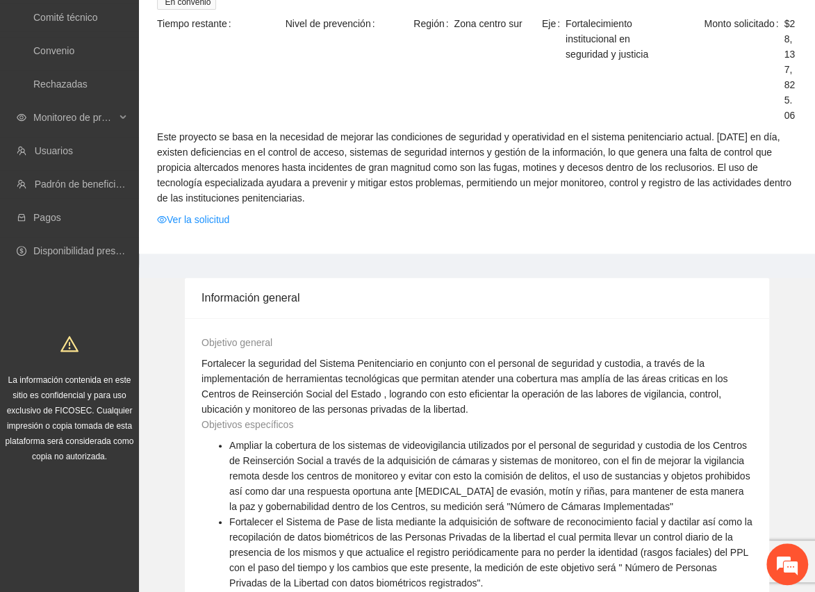
scroll to position [50, 0]
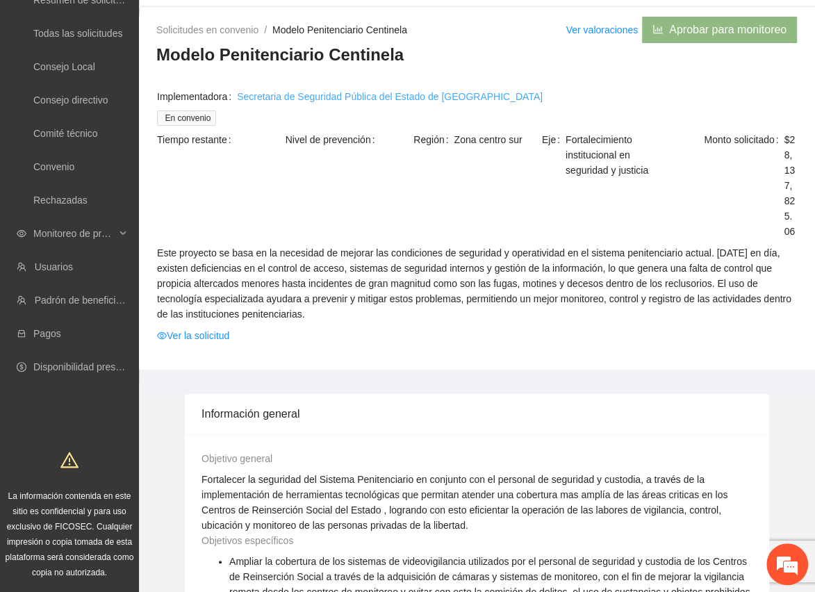
click at [319, 97] on link "Secretaria de Seguridad Pública del Estado de Chihuahua" at bounding box center [390, 96] width 306 height 15
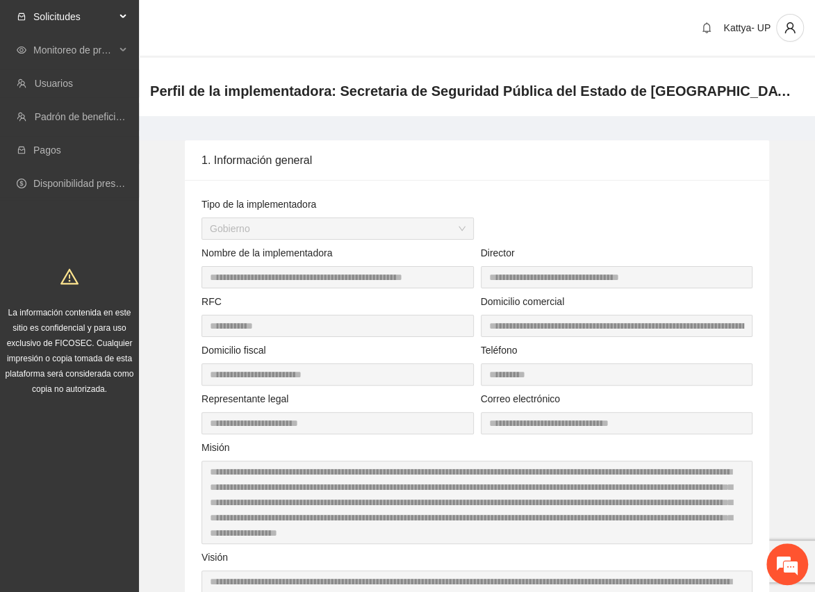
click at [40, 19] on span "Solicitudes" at bounding box center [74, 17] width 82 height 28
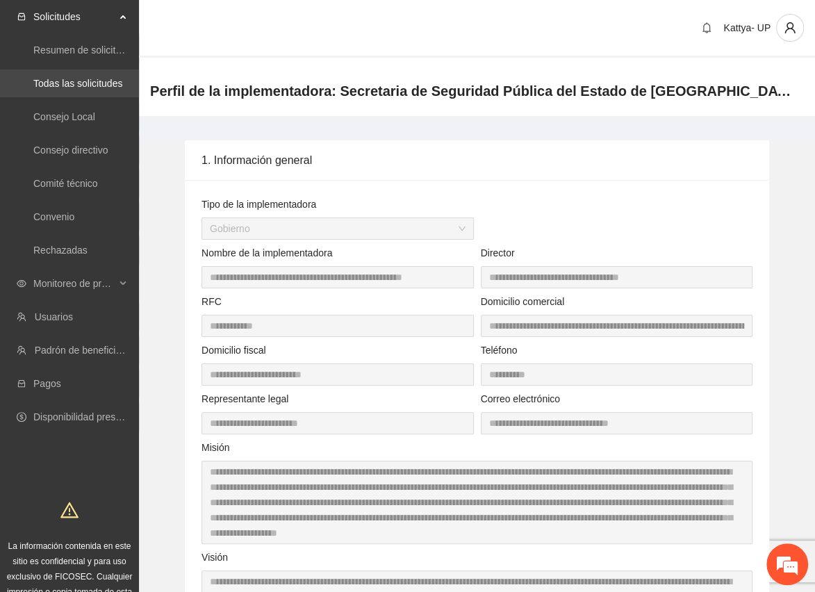
click at [79, 83] on link "Todas las solicitudes" at bounding box center [77, 83] width 89 height 11
